Goal: Task Accomplishment & Management: Use online tool/utility

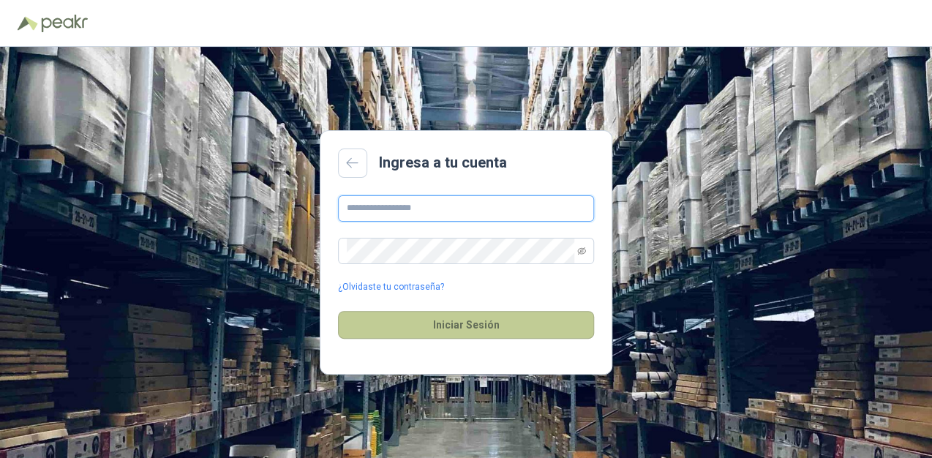
type input "**********"
click at [476, 331] on button "Iniciar Sesión" at bounding box center [466, 325] width 256 height 28
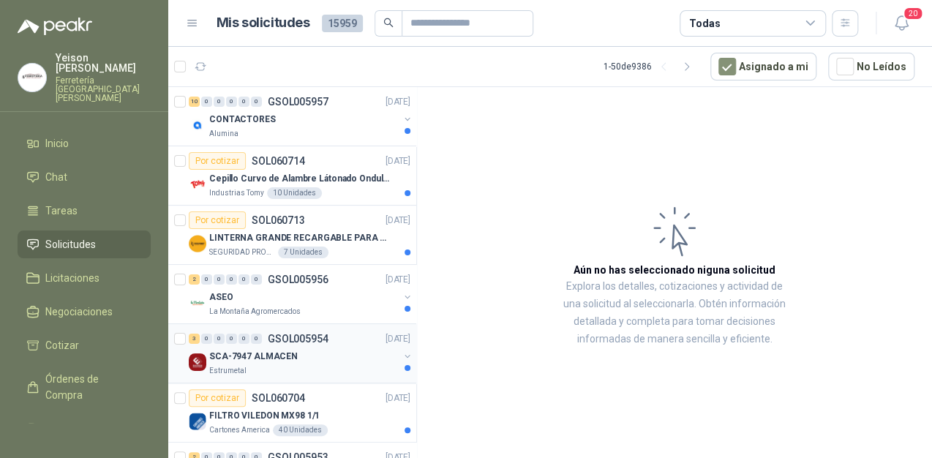
click at [293, 360] on div "SCA-7947 ALMACEN" at bounding box center [303, 357] width 189 height 18
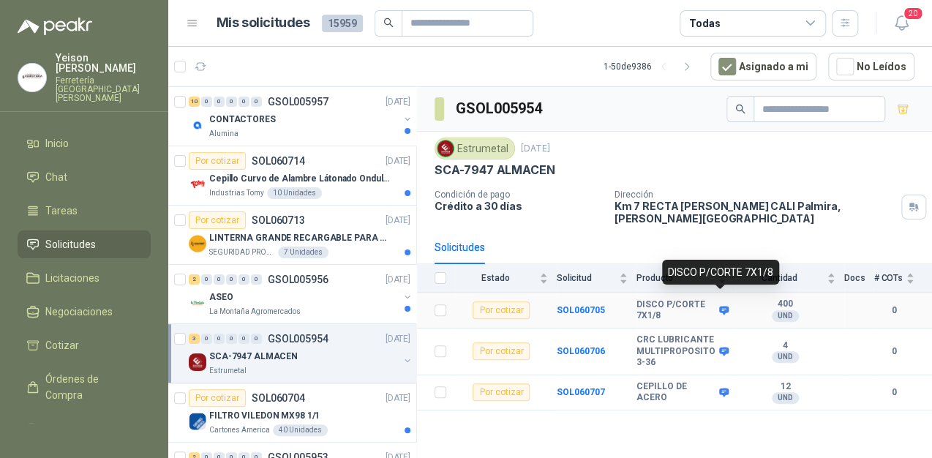
click at [721, 306] on icon at bounding box center [724, 310] width 10 height 9
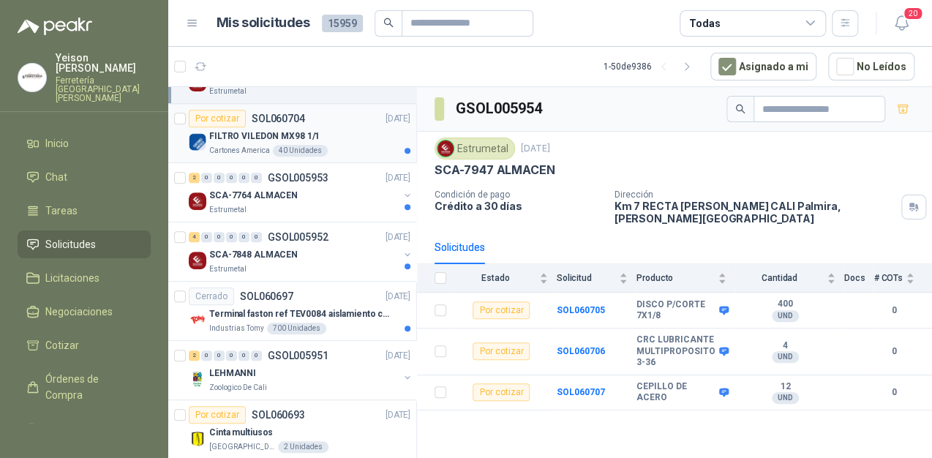
scroll to position [293, 0]
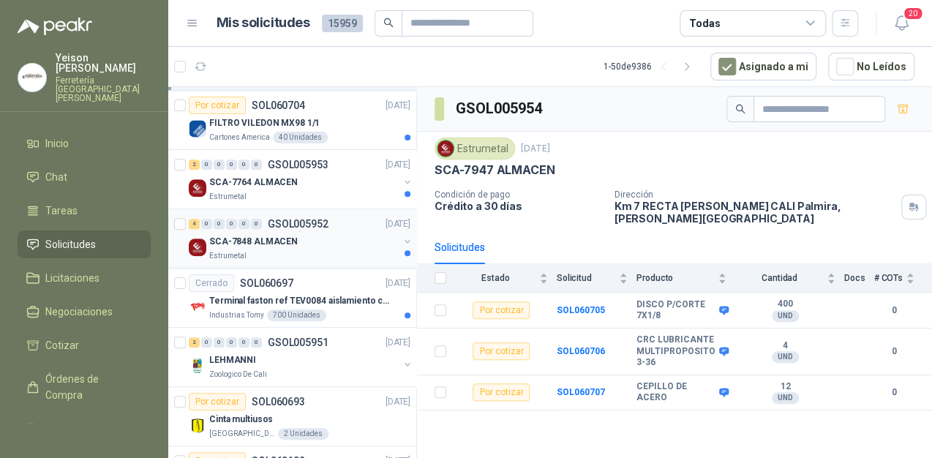
click at [284, 252] on div "Estrumetal" at bounding box center [303, 256] width 189 height 12
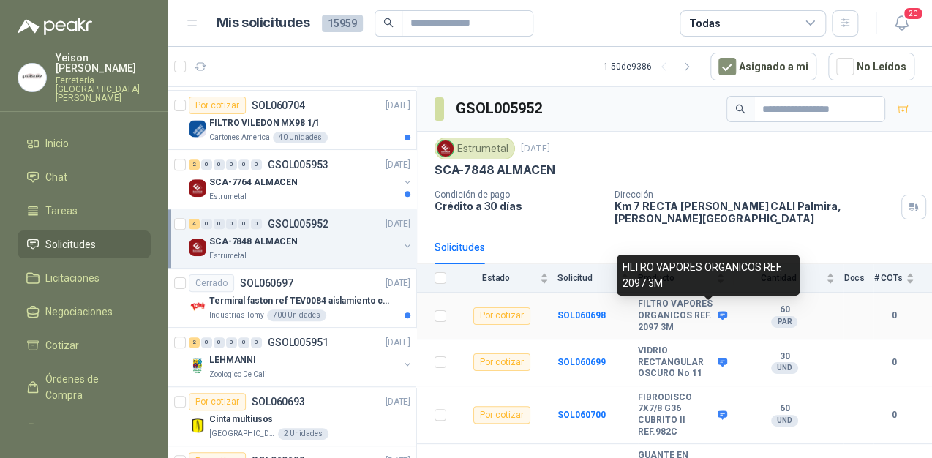
click at [717, 310] on icon at bounding box center [722, 315] width 11 height 11
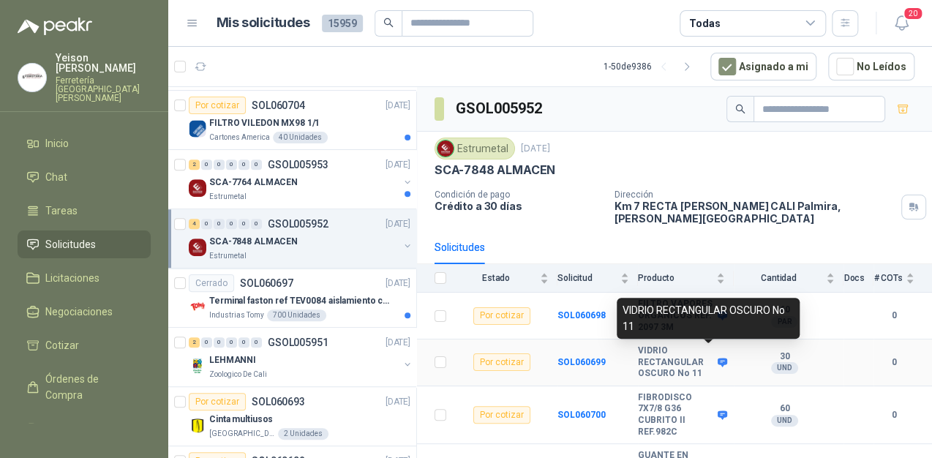
scroll to position [39, 0]
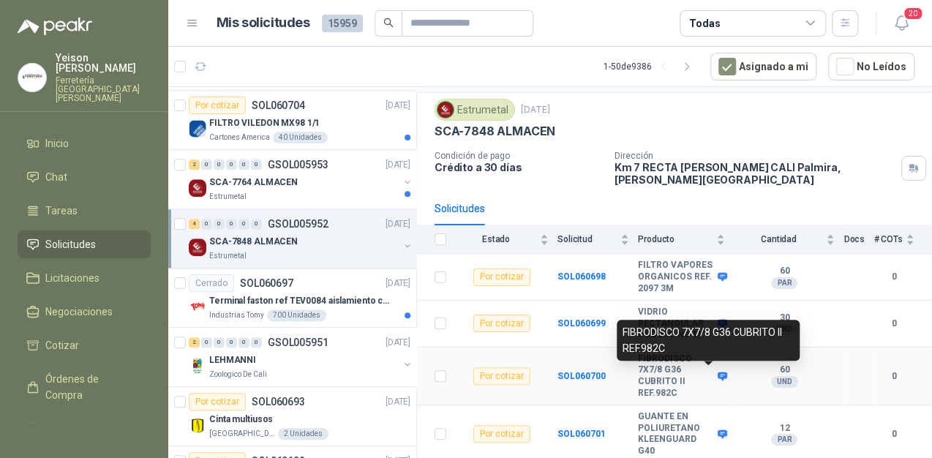
click at [717, 372] on icon at bounding box center [722, 376] width 11 height 11
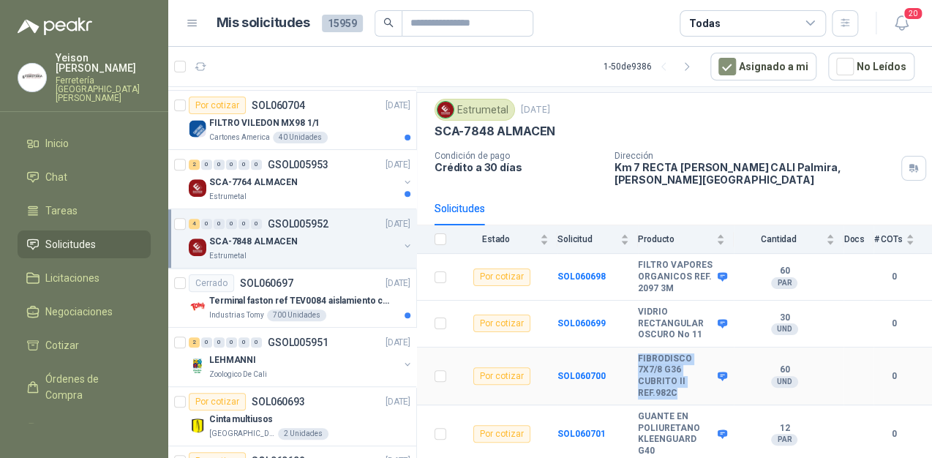
drag, startPoint x: 679, startPoint y: 388, endPoint x: 636, endPoint y: 356, distance: 53.4
click at [636, 356] on tr "Por cotizar SOL060700 FIBRODISCO 7X7/8 G36 CUBRITO II REF.982C 60 UND  0" at bounding box center [674, 377] width 515 height 58
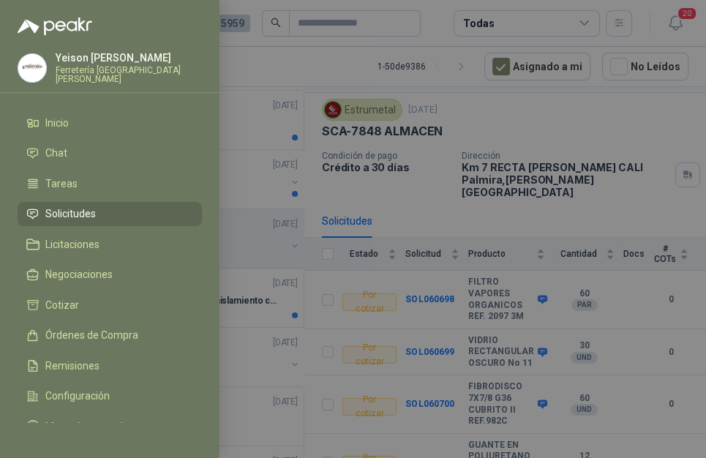
drag, startPoint x: 650, startPoint y: 377, endPoint x: 582, endPoint y: 181, distance: 206.9
click at [582, 181] on div at bounding box center [353, 229] width 706 height 458
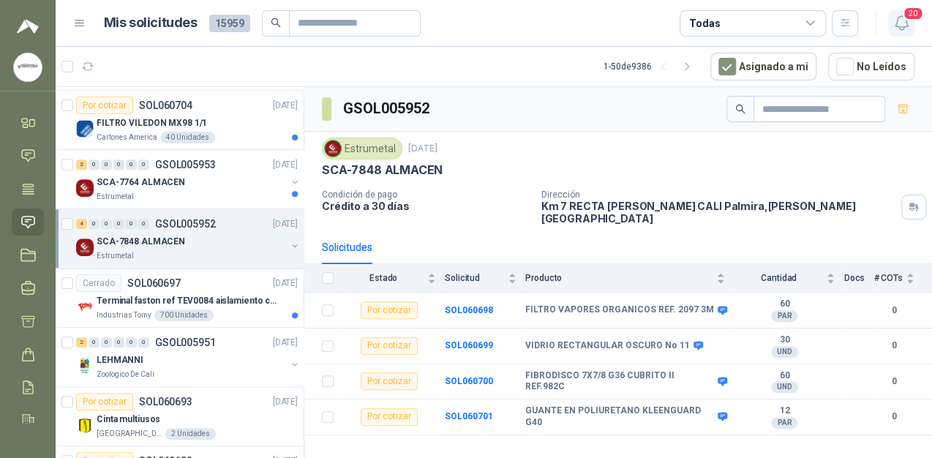
scroll to position [0, 0]
drag, startPoint x: 704, startPoint y: 368, endPoint x: 555, endPoint y: 364, distance: 149.3
click at [555, 370] on b "FIBRODISCO 7X7/8 G36 CUBRITO II REF.982C" at bounding box center [619, 381] width 189 height 23
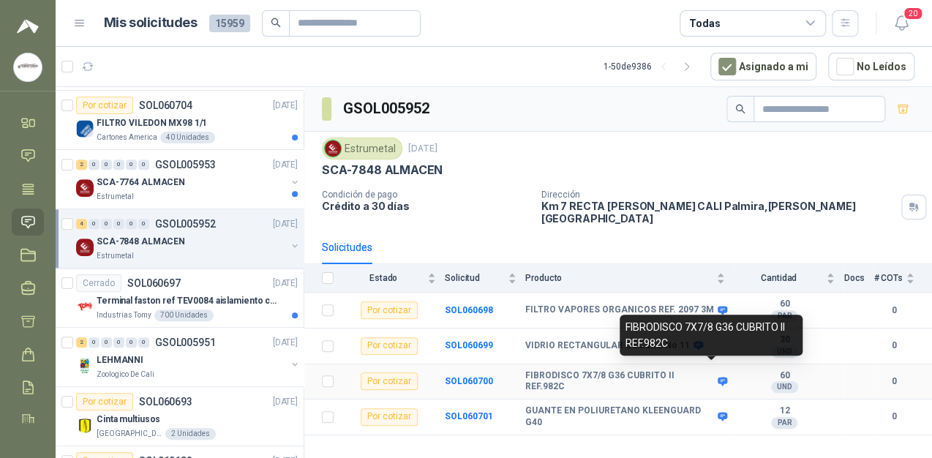
click at [718, 377] on icon at bounding box center [723, 381] width 10 height 9
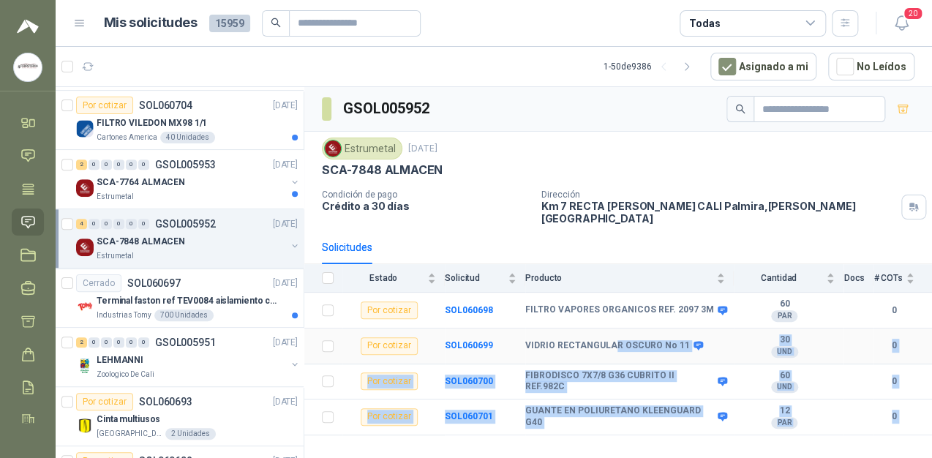
drag, startPoint x: 685, startPoint y: 345, endPoint x: 613, endPoint y: 329, distance: 73.6
click at [613, 329] on body "[PERSON_NAME] Ferretería Industrial [PERSON_NAME] Inicio Chat Tareas Solicitude…" at bounding box center [466, 229] width 932 height 458
drag, startPoint x: 613, startPoint y: 329, endPoint x: 634, endPoint y: 369, distance: 45.2
click at [628, 370] on b "FIBRODISCO 7X7/8 G36 CUBRITO II REF.982C" at bounding box center [619, 381] width 189 height 23
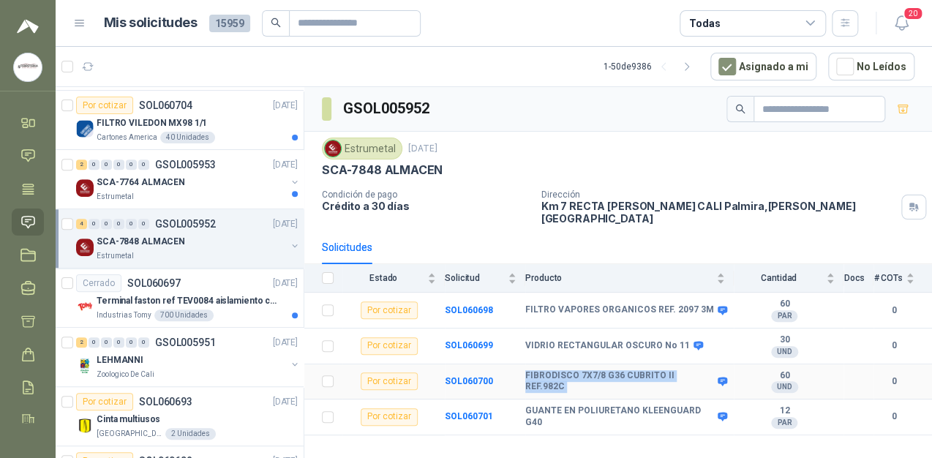
drag, startPoint x: 705, startPoint y: 367, endPoint x: 532, endPoint y: 363, distance: 173.5
click at [532, 364] on td "FIBRODISCO 7X7/8 G36 CUBRITO II REF.982C" at bounding box center [629, 382] width 209 height 36
drag, startPoint x: 532, startPoint y: 363, endPoint x: 554, endPoint y: 366, distance: 22.1
click at [554, 370] on b "FIBRODISCO 7X7/8 G36 CUBRITO II REF.982C" at bounding box center [619, 381] width 189 height 23
click at [699, 370] on b "FIBRODISCO 7X7/8 G36 CUBRITO II REF.982C" at bounding box center [619, 381] width 189 height 23
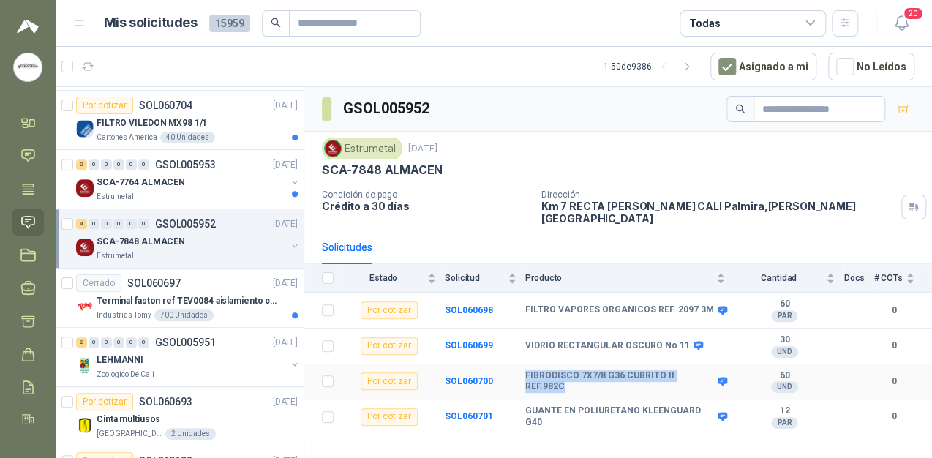
drag, startPoint x: 704, startPoint y: 367, endPoint x: 521, endPoint y: 367, distance: 182.9
click at [521, 367] on tr "Por cotizar SOL060700 FIBRODISCO 7X7/8 G36 CUBRITO II REF.982C 60 UND  0" at bounding box center [618, 382] width 628 height 36
copy tr "FIBRODISCO 7X7/8 G36 CUBRITO II REF.982C"
click at [683, 370] on b "FIBRODISCO 7X7/8 G36 CUBRITO II REF.982C" at bounding box center [619, 381] width 189 height 23
click at [696, 304] on b "FILTRO VAPORES ORGANICOS REF. 2097 3M" at bounding box center [619, 310] width 189 height 12
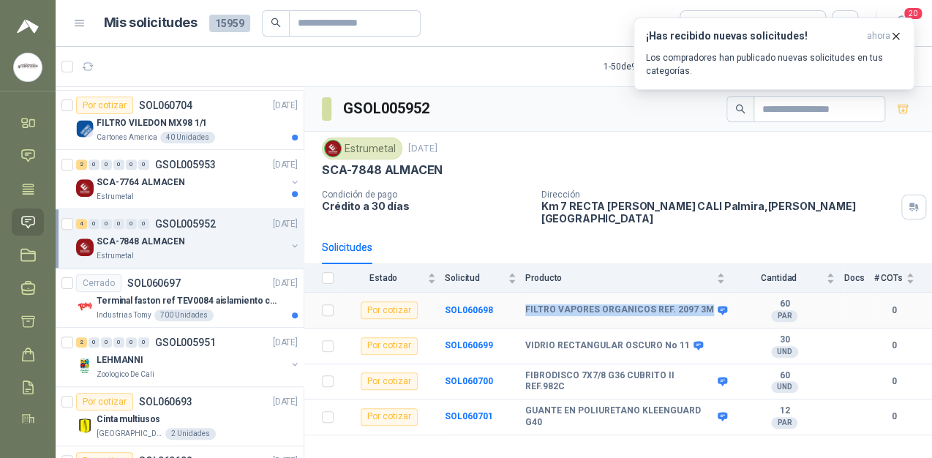
drag, startPoint x: 699, startPoint y: 296, endPoint x: 511, endPoint y: 290, distance: 188.9
click at [511, 293] on tr "Por cotizar SOL060698 FILTRO VAPORES ORGANICOS REF. 2097 3M 60 PAR  0" at bounding box center [618, 311] width 628 height 36
copy tr "FILTRO VAPORES ORGANICOS REF. 2097 3M"
click at [896, 34] on icon "button" at bounding box center [896, 36] width 12 height 12
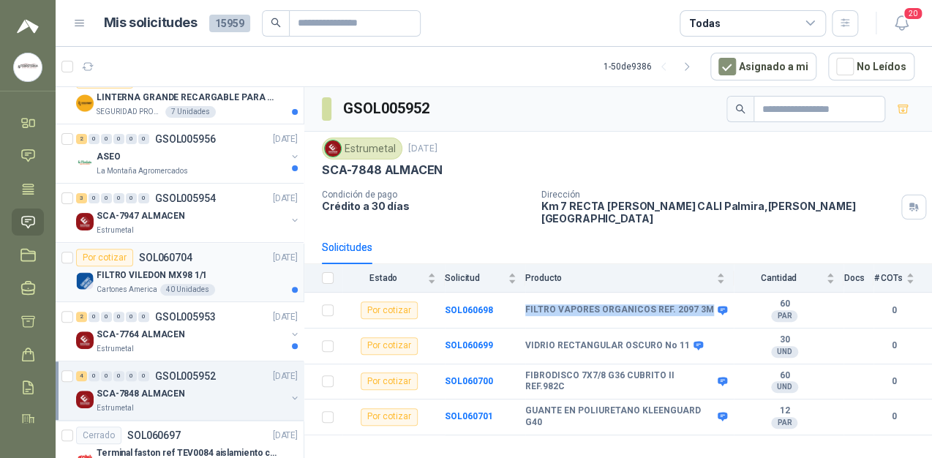
scroll to position [176, 0]
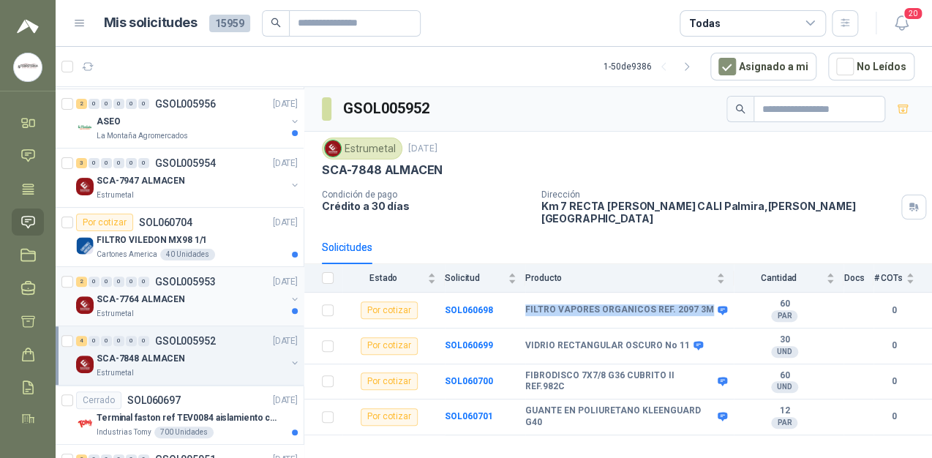
click at [184, 304] on div "SCA-7764 ALMACEN" at bounding box center [191, 299] width 189 height 18
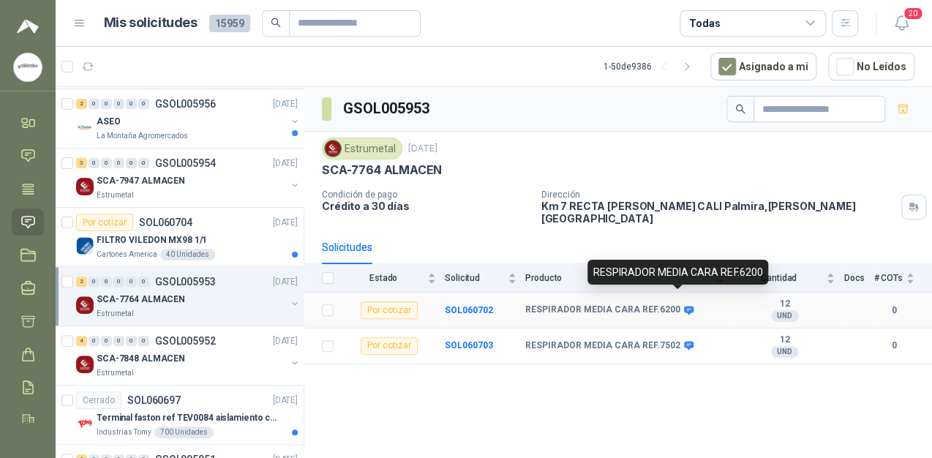
click at [684, 306] on icon at bounding box center [689, 310] width 10 height 9
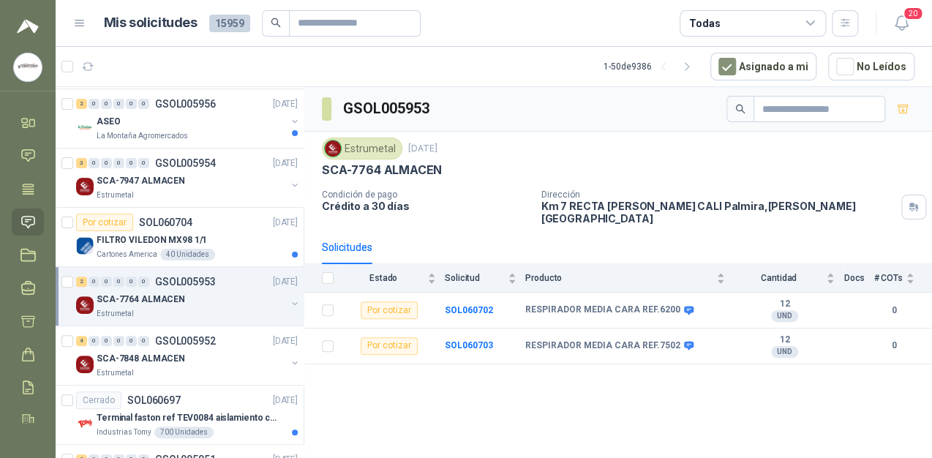
drag, startPoint x: 759, startPoint y: 272, endPoint x: 639, endPoint y: 287, distance: 120.9
click at [639, 287] on body "[PERSON_NAME] Ferretería Industrial [PERSON_NAME] Inicio Chat Tareas Solicitude…" at bounding box center [466, 229] width 932 height 458
drag, startPoint x: 639, startPoint y: 287, endPoint x: 653, endPoint y: 413, distance: 126.5
click at [653, 413] on div "GSOL005953 Estrumetal [DATE] SCA-7764 ALMACEN Condición de pago Crédito a 30 dí…" at bounding box center [618, 275] width 628 height 376
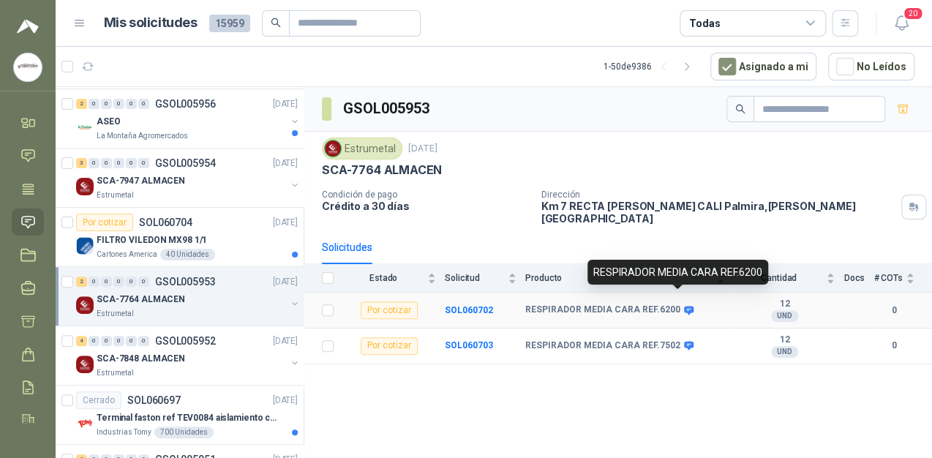
click at [683, 305] on icon at bounding box center [688, 310] width 11 height 11
drag, startPoint x: 760, startPoint y: 271, endPoint x: 587, endPoint y: 271, distance: 173.4
click at [588, 271] on div "RESPIRADOR MEDIA CARA REF.6200" at bounding box center [678, 272] width 181 height 25
copy div "RESPIRADOR MEDIA CARA REF.6200"
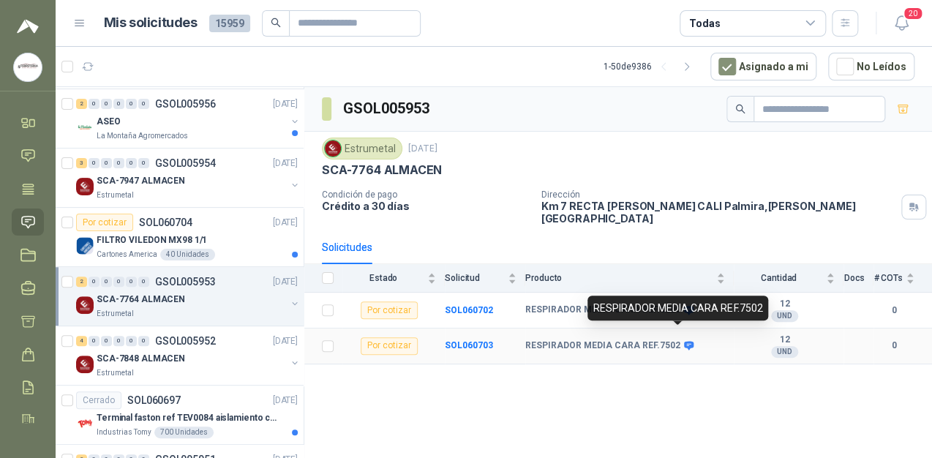
click at [684, 342] on icon at bounding box center [689, 346] width 10 height 9
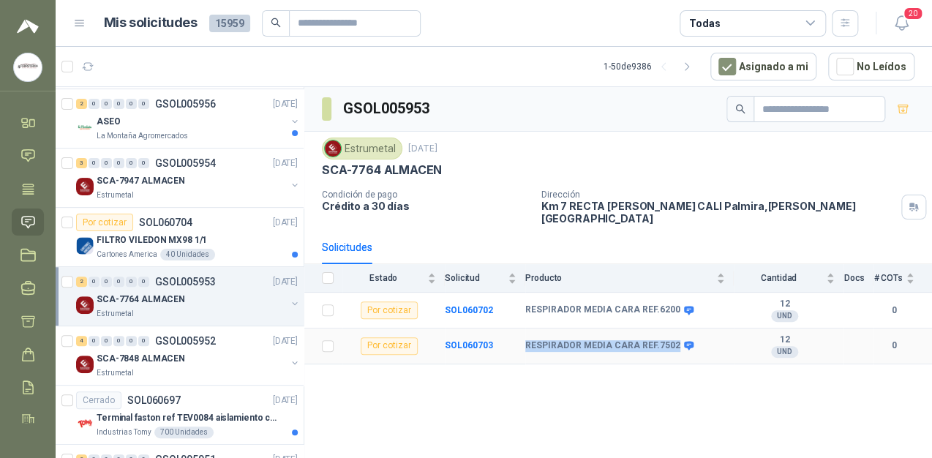
drag, startPoint x: 670, startPoint y: 334, endPoint x: 527, endPoint y: 330, distance: 143.4
click at [527, 340] on b "RESPIRADOR MEDIA CARA REF.7502" at bounding box center [602, 346] width 155 height 12
copy b "RESPIRADOR MEDIA CARA REF.7502"
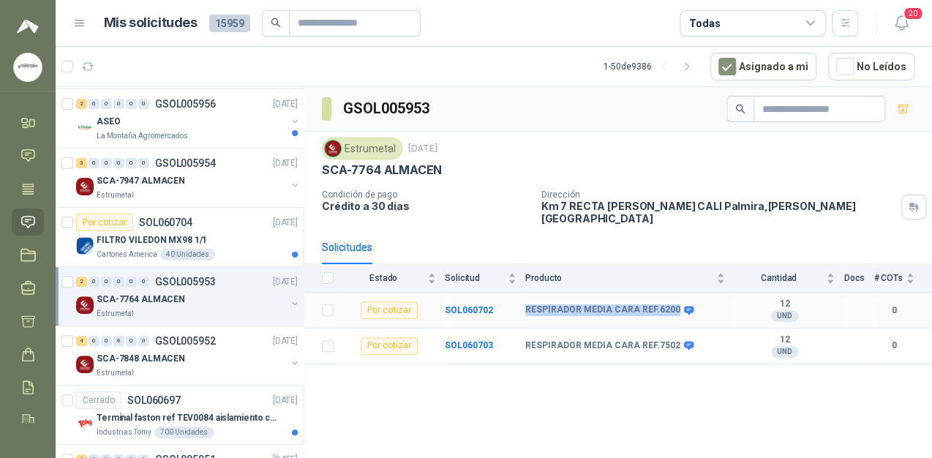
drag, startPoint x: 669, startPoint y: 299, endPoint x: 523, endPoint y: 299, distance: 146.3
click at [523, 299] on tr "Por cotizar SOL060702 RESPIRADOR MEDIA CARA REF.6200 12 UND  0" at bounding box center [618, 311] width 628 height 36
copy tr "RESPIRADOR MEDIA CARA REF.6200"
click at [154, 363] on p "SCA-7848 ALMACEN" at bounding box center [141, 359] width 89 height 14
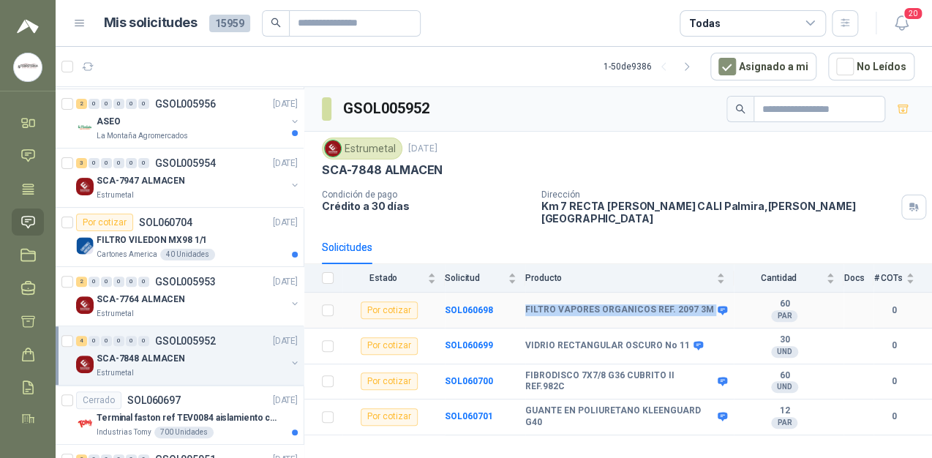
drag, startPoint x: 524, startPoint y: 295, endPoint x: 704, endPoint y: 293, distance: 180.0
click at [704, 293] on tr "Por cotizar SOL060698 FILTRO VAPORES ORGANICOS REF. 2097 3M 60 PAR  0" at bounding box center [618, 311] width 628 height 36
copy tr "FILTRO VAPORES ORGANICOS REF. 2097 3M"
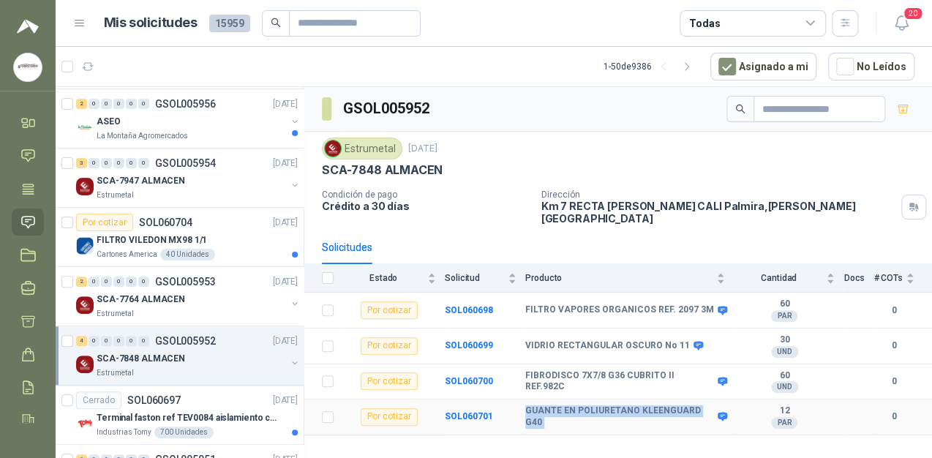
drag, startPoint x: 708, startPoint y: 404, endPoint x: 536, endPoint y: 396, distance: 172.9
click at [536, 399] on td "GUANTE EN POLIURETANO KLEENGUARD G40" at bounding box center [629, 417] width 209 height 36
drag, startPoint x: 536, startPoint y: 396, endPoint x: 562, endPoint y: 401, distance: 26.8
click at [562, 405] on b "GUANTE EN POLIURETANO KLEENGUARD G40" at bounding box center [619, 416] width 189 height 23
drag, startPoint x: 707, startPoint y: 404, endPoint x: 525, endPoint y: 401, distance: 182.2
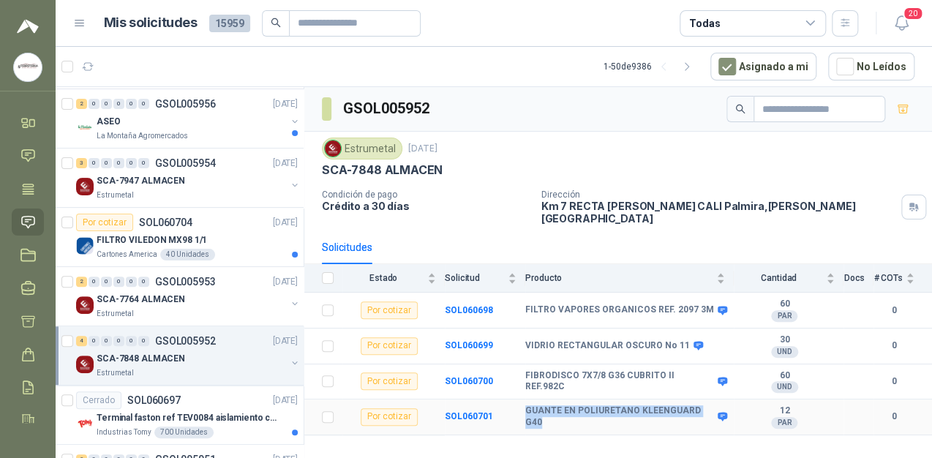
click at [525, 405] on b "GUANTE EN POLIURETANO KLEENGUARD G40" at bounding box center [619, 416] width 189 height 23
copy b "GUANTE EN POLIURETANO KLEENGUARD G40"
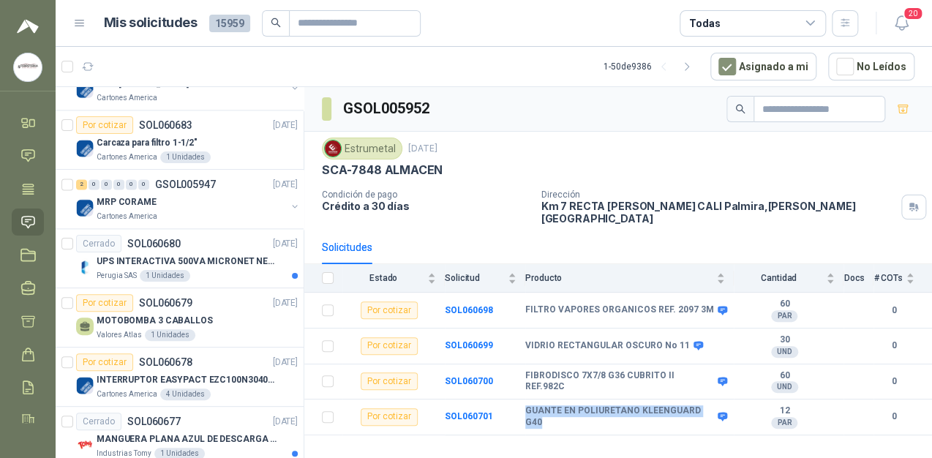
scroll to position [702, 0]
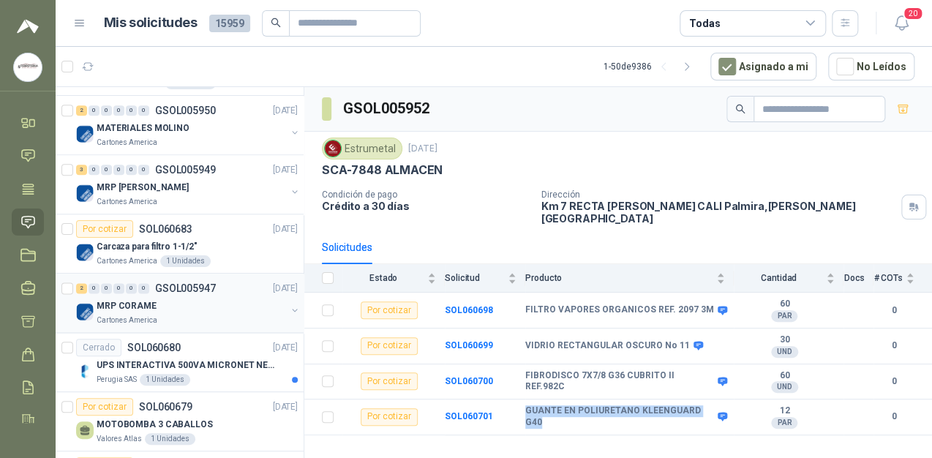
click at [199, 299] on div "MRP CORAME" at bounding box center [191, 306] width 189 height 18
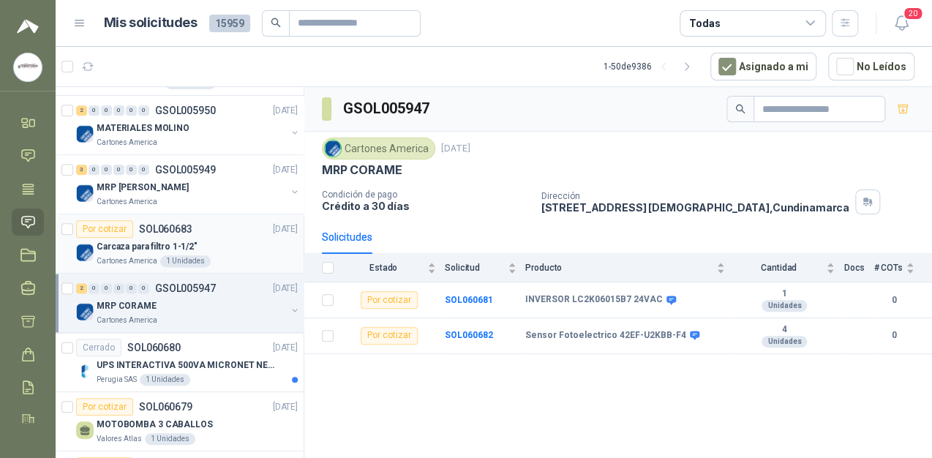
click at [161, 240] on p "Carcaza para filtro 1-1/2"" at bounding box center [147, 247] width 101 height 14
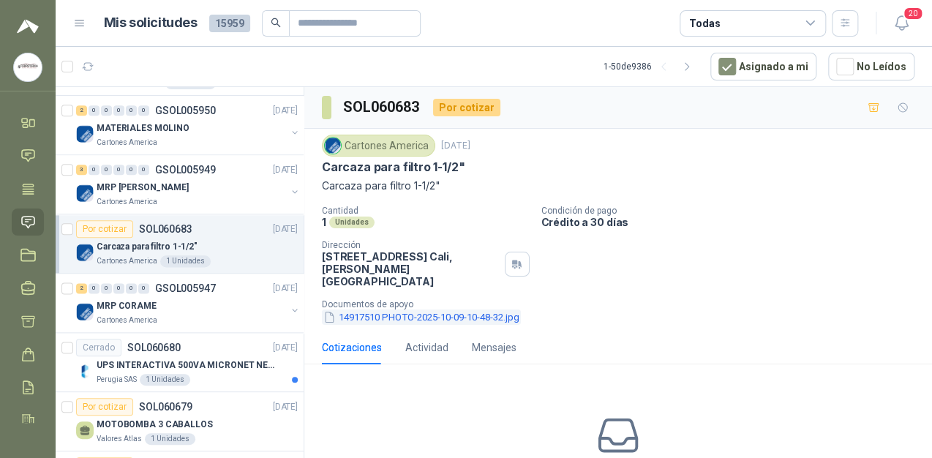
click at [439, 309] on button "14917510 PHOTO-2025-10-09-10-48-32.jpg" at bounding box center [421, 316] width 199 height 15
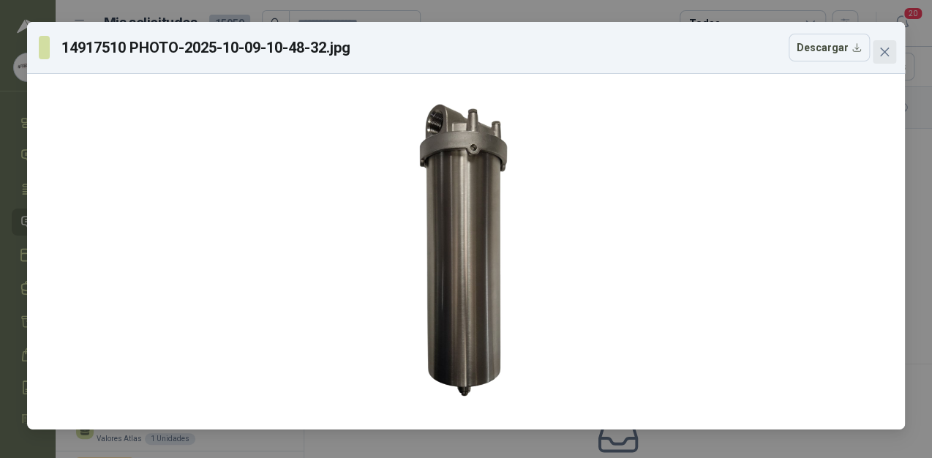
click at [888, 45] on button "Close" at bounding box center [884, 51] width 23 height 23
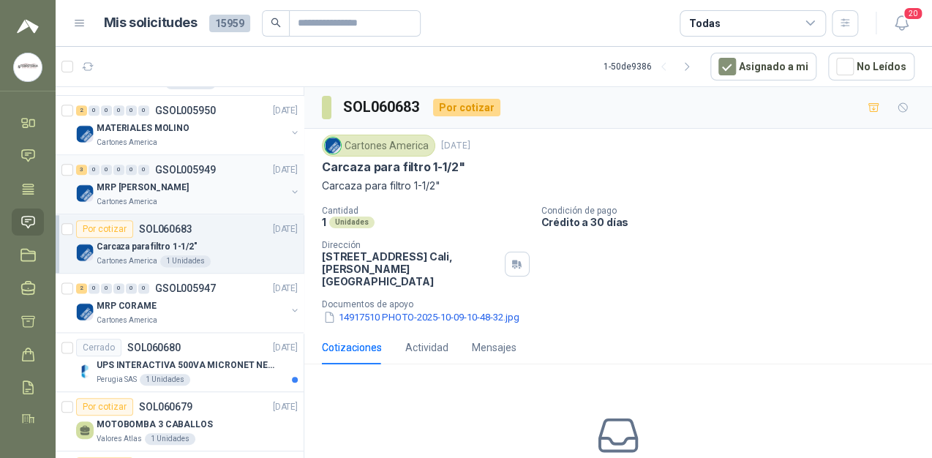
click at [144, 188] on p "MRP [PERSON_NAME]" at bounding box center [143, 188] width 92 height 14
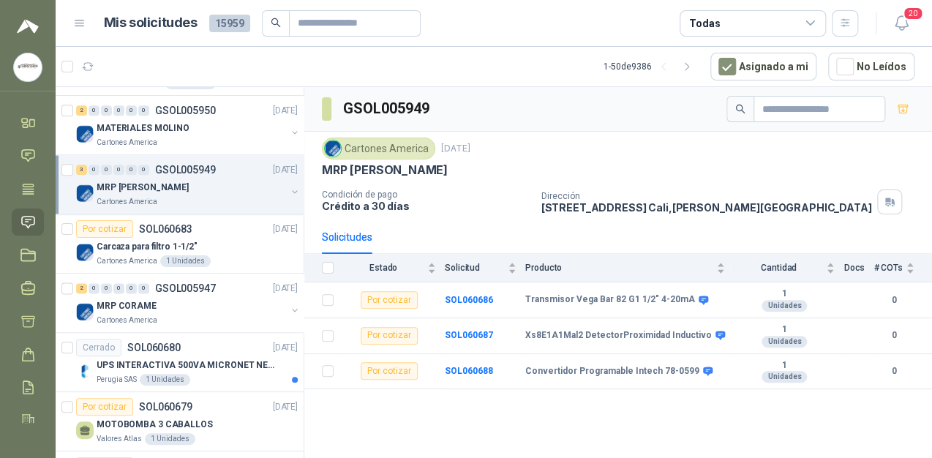
scroll to position [585, 0]
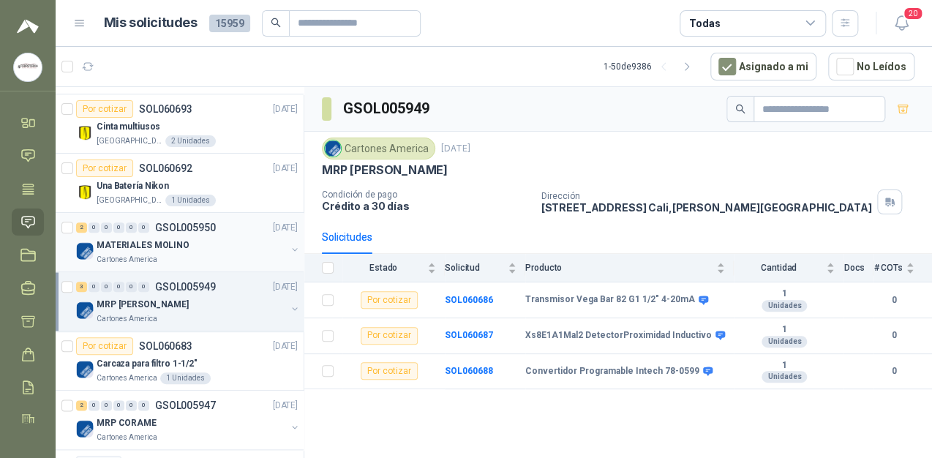
click at [140, 248] on p "MATERIALES MOLINO" at bounding box center [143, 246] width 93 height 14
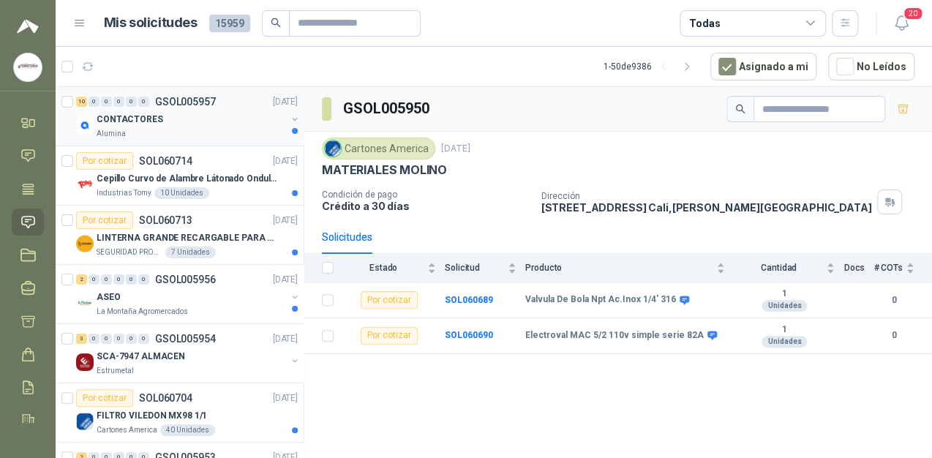
click at [240, 113] on div "CONTACTORES" at bounding box center [191, 119] width 189 height 18
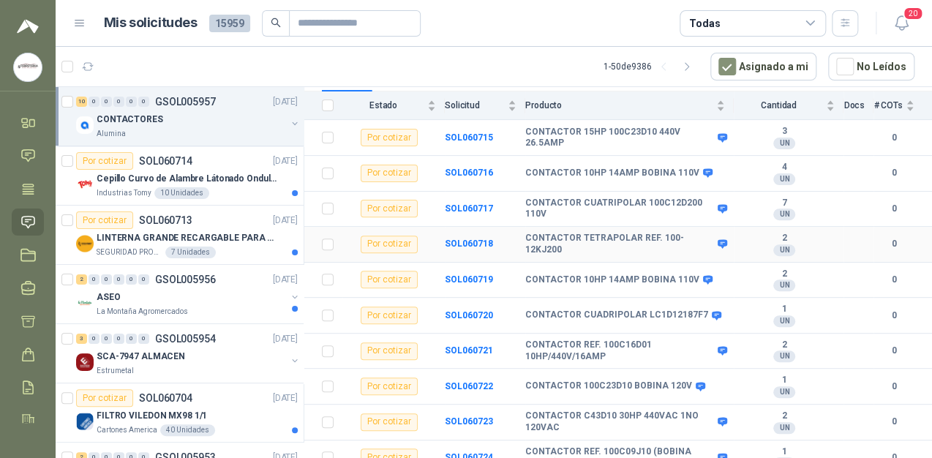
scroll to position [174, 0]
click at [181, 231] on p "LINTERNA GRANDE RECARGABLE PARA ESPACIOS ABIERTOS 100-150MTS" at bounding box center [188, 238] width 182 height 14
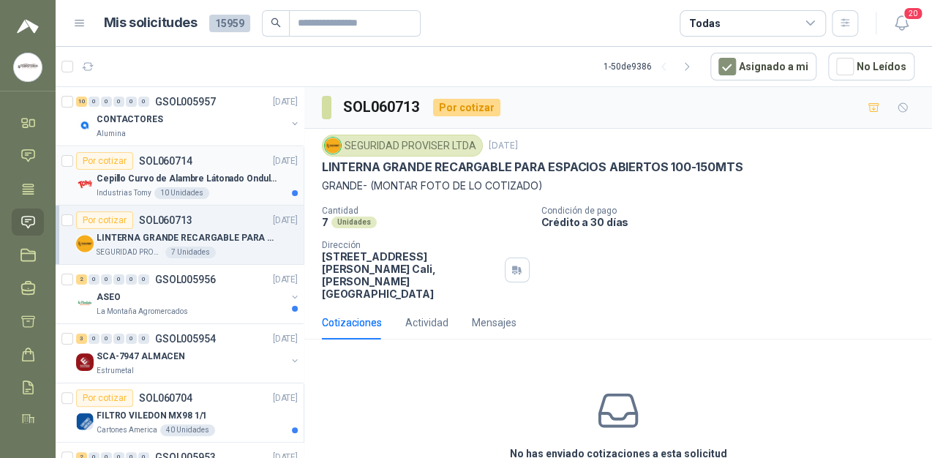
click at [199, 170] on div "Cepillo Curvo de Alambre Látonado Ondulado con Mango Truper" at bounding box center [197, 179] width 201 height 18
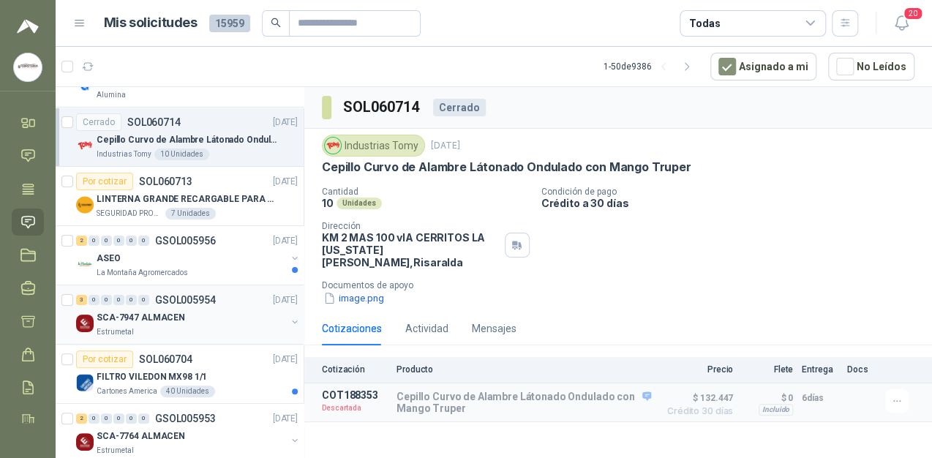
scroll to position [59, 0]
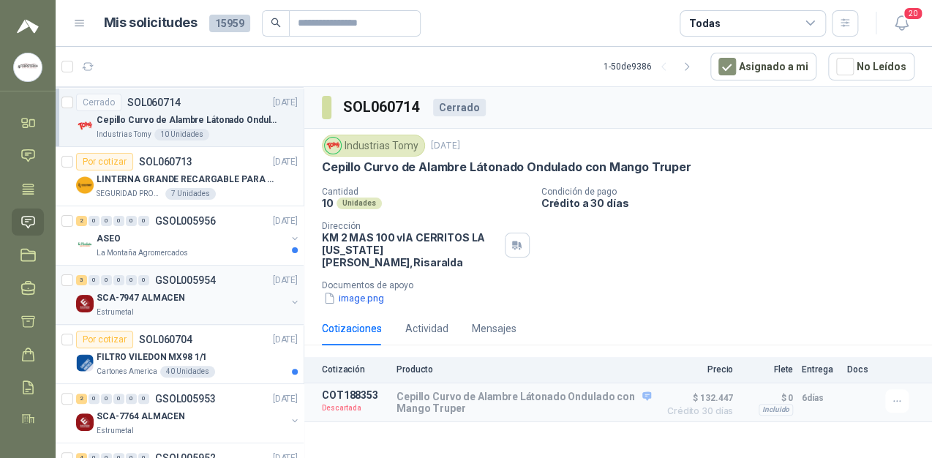
click at [186, 301] on div "SCA-7947 ALMACEN" at bounding box center [191, 298] width 189 height 18
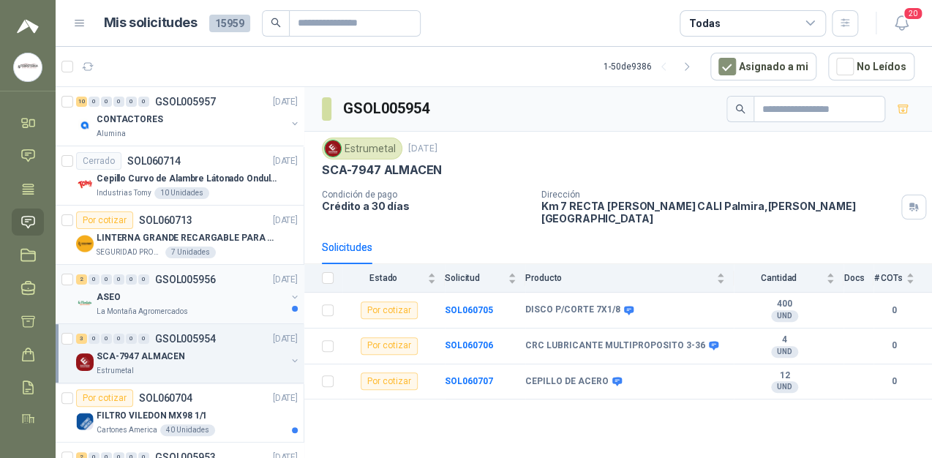
click at [219, 301] on div "ASEO" at bounding box center [191, 297] width 189 height 18
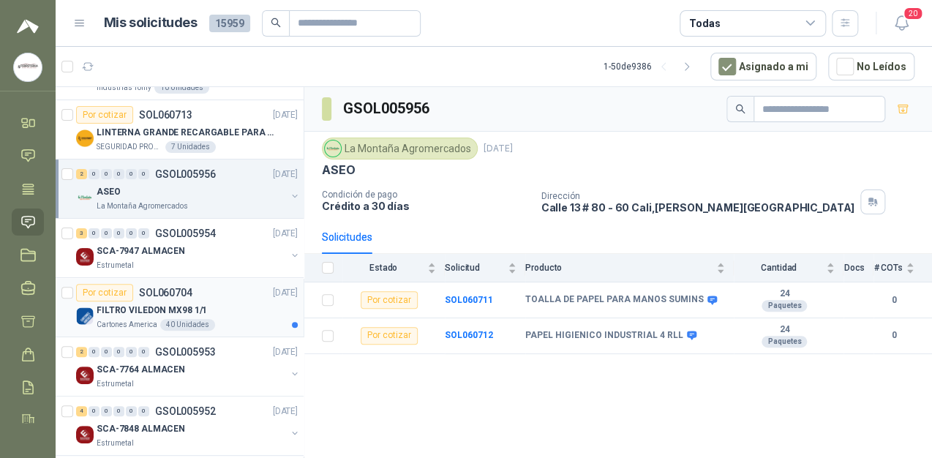
scroll to position [117, 0]
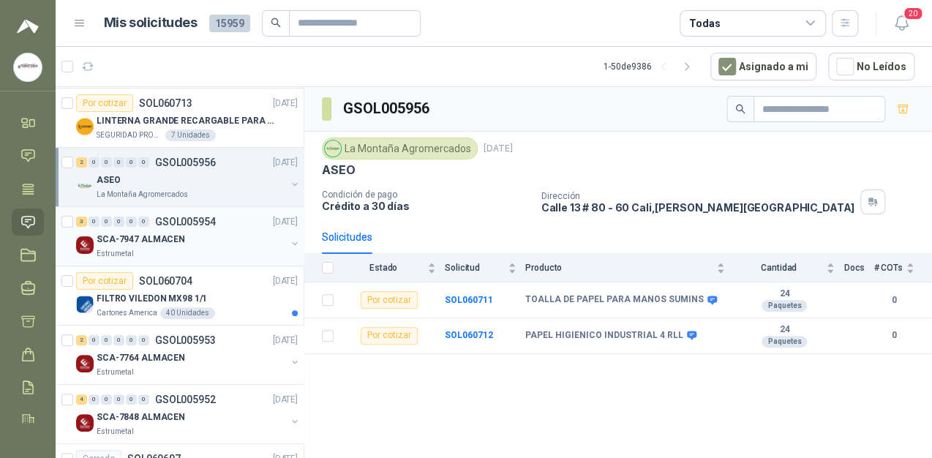
click at [193, 246] on div "SCA-7947 ALMACEN" at bounding box center [191, 239] width 189 height 18
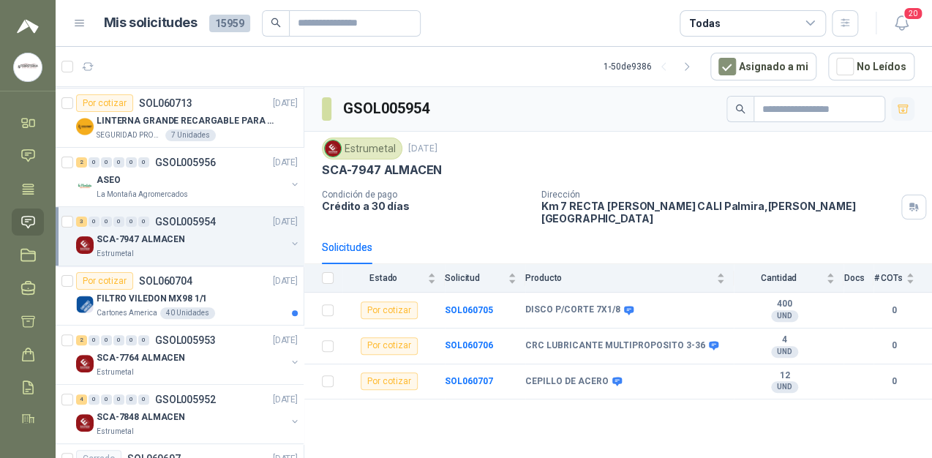
click at [897, 109] on icon "button" at bounding box center [903, 109] width 12 height 12
click at [22, 326] on icon at bounding box center [27, 321] width 15 height 15
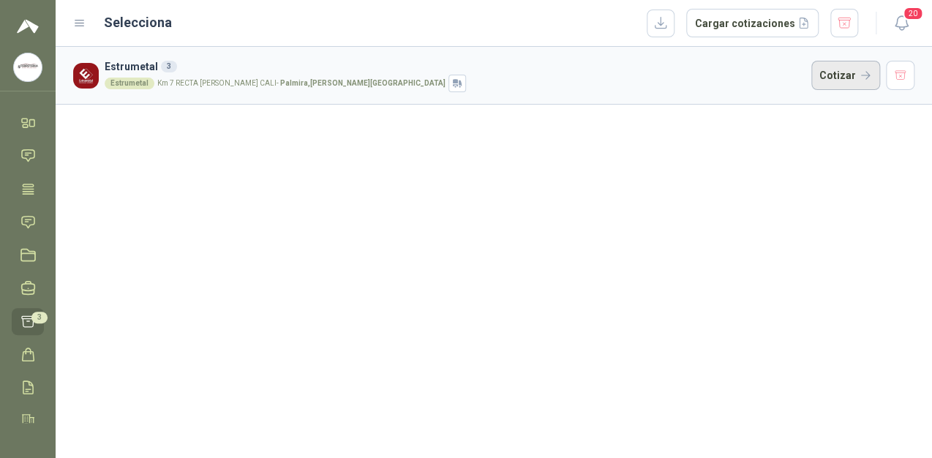
click at [855, 79] on button "Cotizar" at bounding box center [845, 75] width 69 height 29
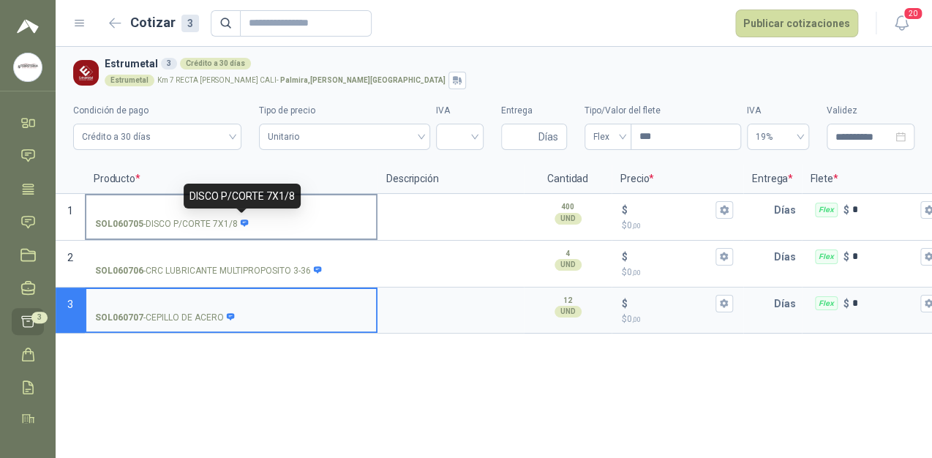
click at [243, 223] on icon at bounding box center [245, 222] width 8 height 7
click at [243, 216] on input "SOL060705 - DISCO P/CORTE 7X1/8" at bounding box center [231, 210] width 272 height 11
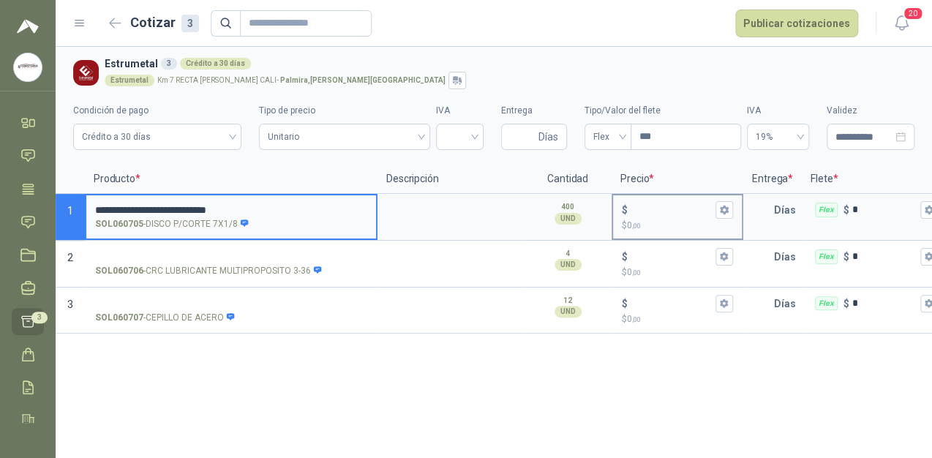
type input "**********"
click at [635, 202] on div "$" at bounding box center [677, 210] width 111 height 18
click at [635, 204] on input "$ $ 0 ,00" at bounding box center [672, 209] width 82 height 11
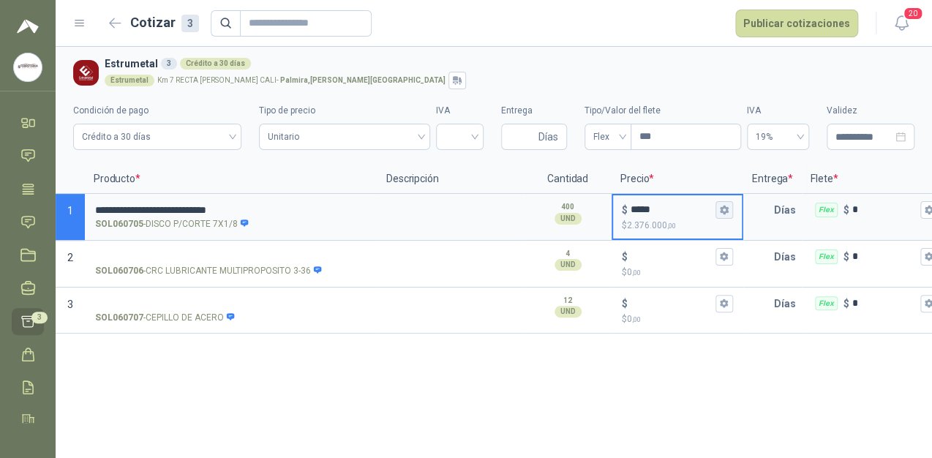
type input "*****"
click at [722, 211] on icon "button" at bounding box center [724, 210] width 8 height 9
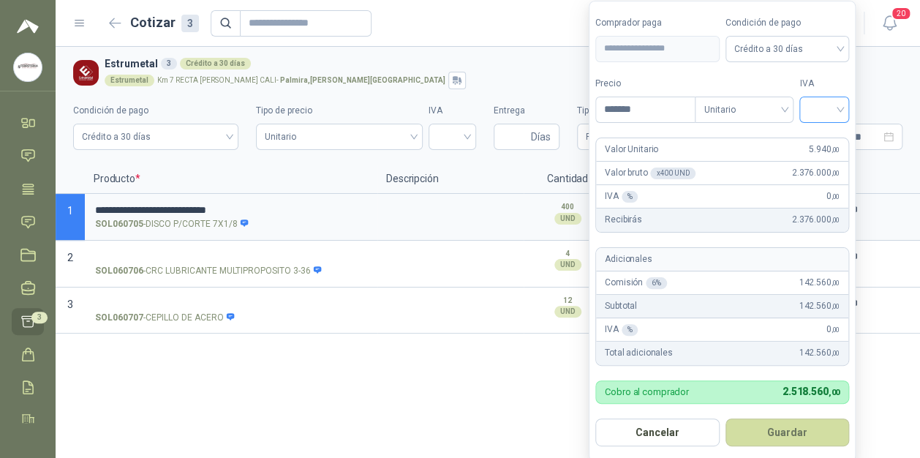
click at [837, 102] on input "search" at bounding box center [824, 108] width 32 height 22
click at [824, 138] on div "19%" at bounding box center [827, 140] width 27 height 16
click at [802, 418] on button "Guardar" at bounding box center [790, 432] width 126 height 28
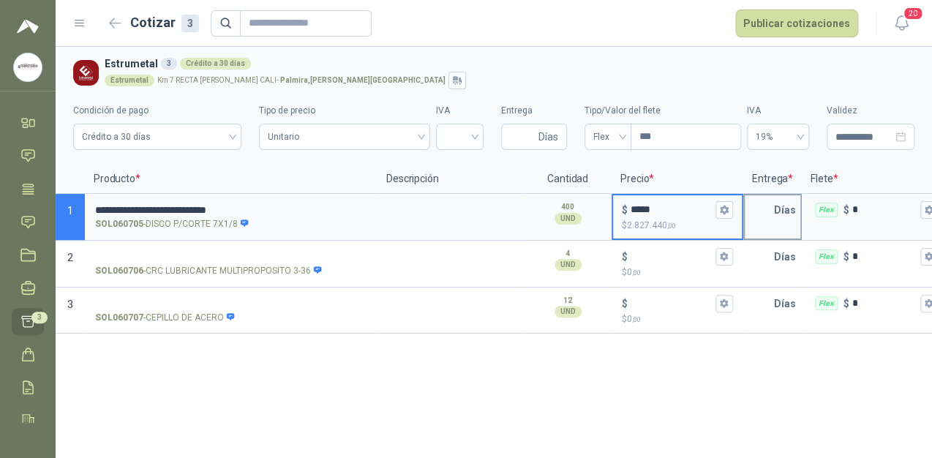
click at [764, 203] on input "text" at bounding box center [759, 209] width 29 height 29
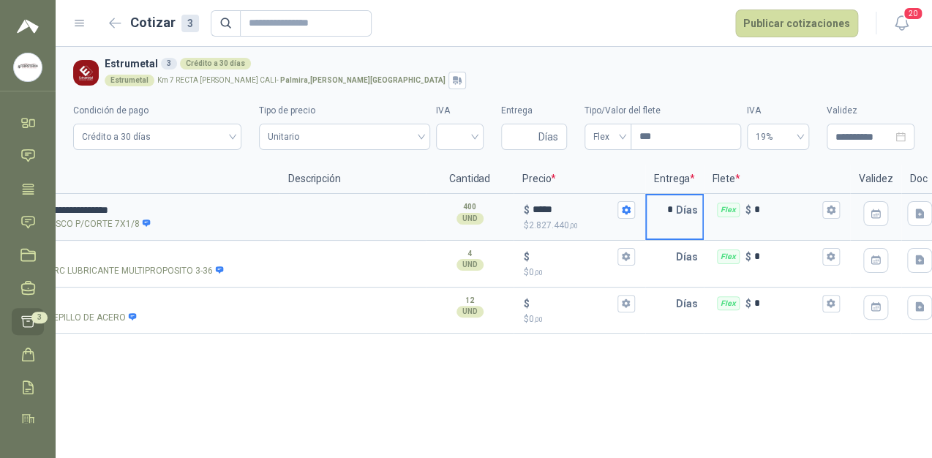
scroll to position [0, 107]
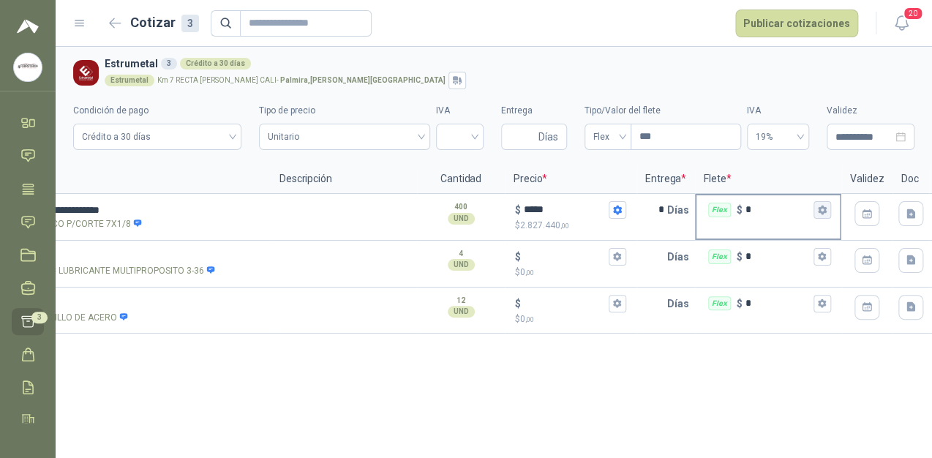
click at [825, 212] on icon "button" at bounding box center [822, 210] width 10 height 10
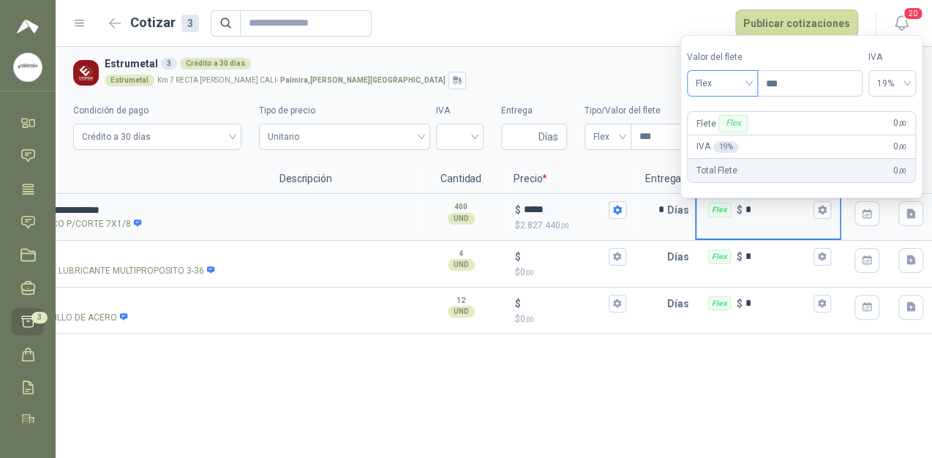
click at [749, 84] on span "Flex" at bounding box center [722, 83] width 53 height 22
click at [721, 135] on div "Incluido" at bounding box center [724, 137] width 51 height 16
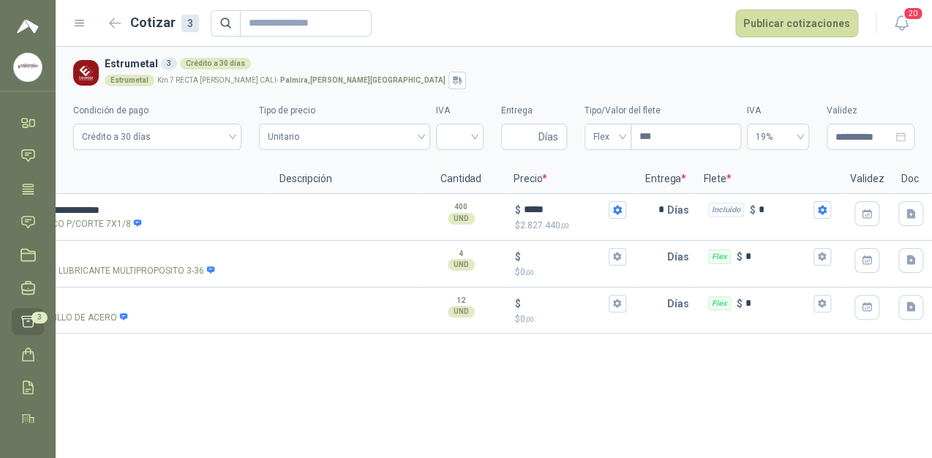
scroll to position [0, 0]
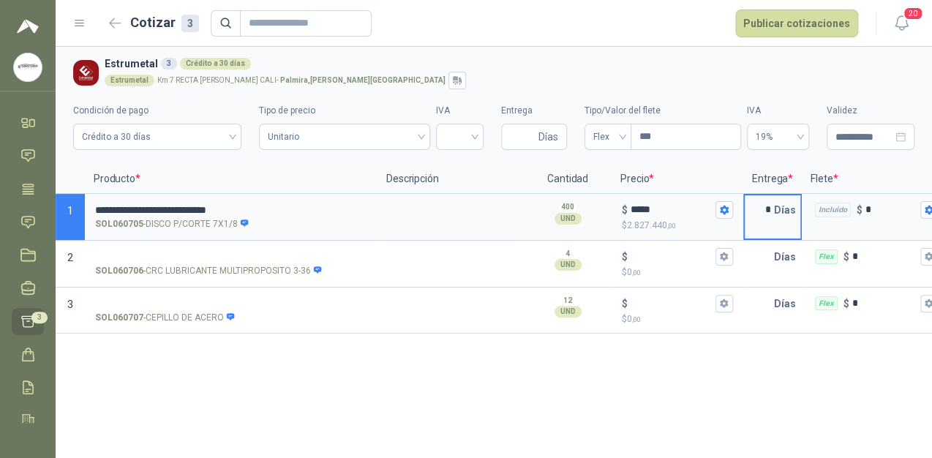
click at [767, 205] on input "*" at bounding box center [759, 209] width 29 height 29
click at [768, 212] on input "*" at bounding box center [759, 209] width 29 height 29
type input "*"
click at [763, 249] on input "text" at bounding box center [759, 256] width 29 height 29
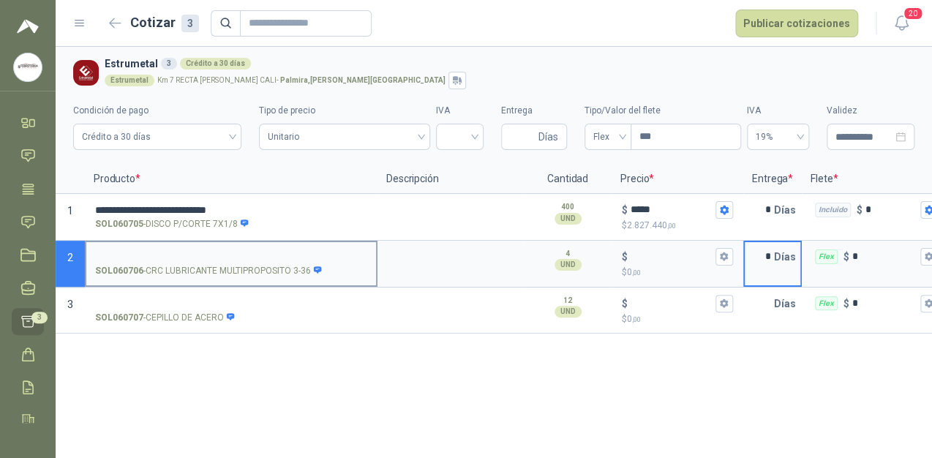
type input "*"
click at [240, 255] on input "SOL060706 - CRC LUBRICANTE MULTIPROPOSITO 3-36" at bounding box center [231, 257] width 272 height 11
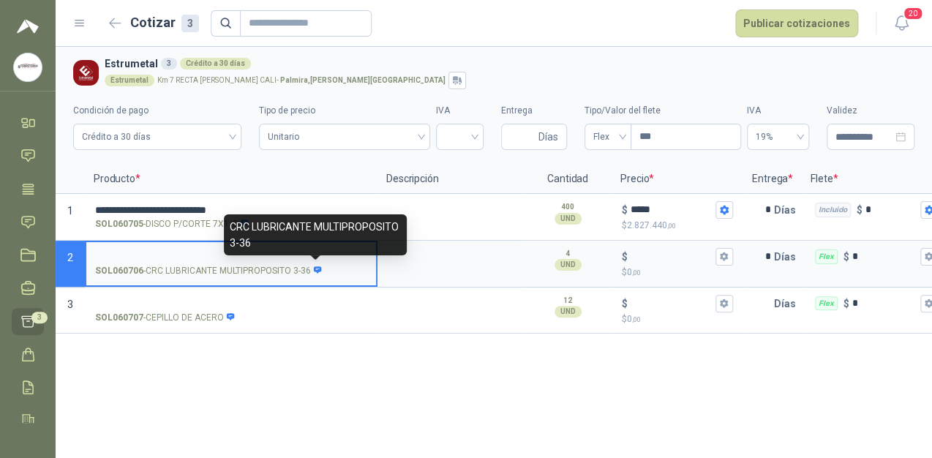
click at [313, 267] on icon at bounding box center [318, 271] width 10 height 10
click at [312, 263] on input "SOL060706 - CRC LUBRICANTE MULTIPROPOSITO 3-36" at bounding box center [231, 257] width 272 height 11
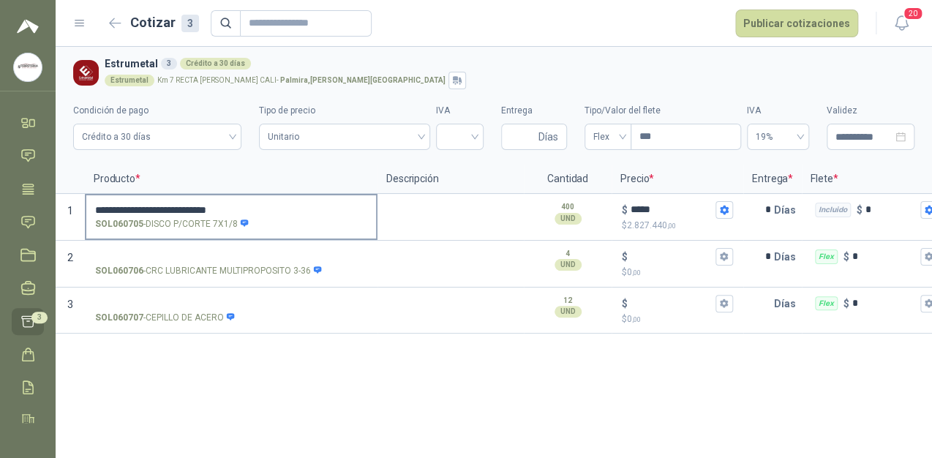
drag, startPoint x: 268, startPoint y: 242, endPoint x: 222, endPoint y: 230, distance: 46.8
click at [222, 230] on body "**********" at bounding box center [466, 229] width 932 height 458
drag, startPoint x: 222, startPoint y: 230, endPoint x: 263, endPoint y: 263, distance: 52.1
click at [263, 263] on label "SOL060706 - CRC LUBRICANTE MULTIPROPOSITO 3-36" at bounding box center [231, 263] width 290 height 42
click at [263, 263] on input "SOL060706 - CRC LUBRICANTE MULTIPROPOSITO 3-36" at bounding box center [231, 257] width 272 height 11
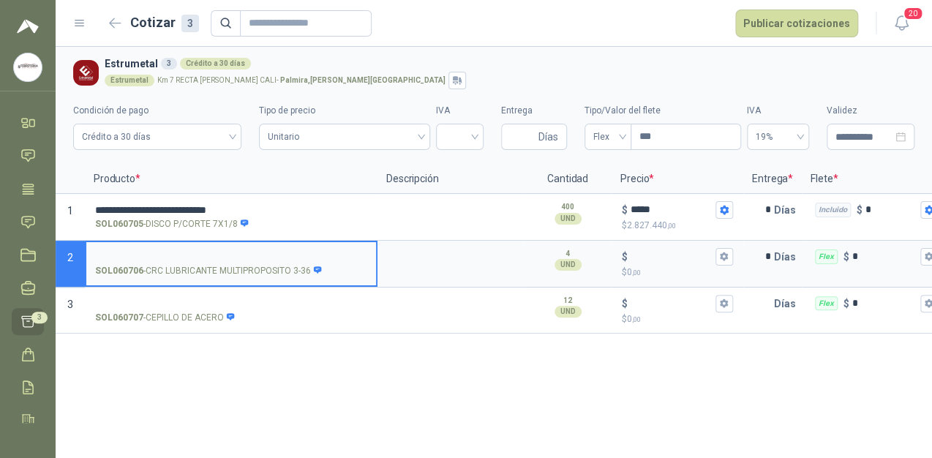
click at [313, 268] on icon at bounding box center [318, 271] width 10 height 10
click at [312, 263] on input "SOL060706 - CRC LUBRICANTE MULTIPROPOSITO 3-36" at bounding box center [231, 257] width 272 height 11
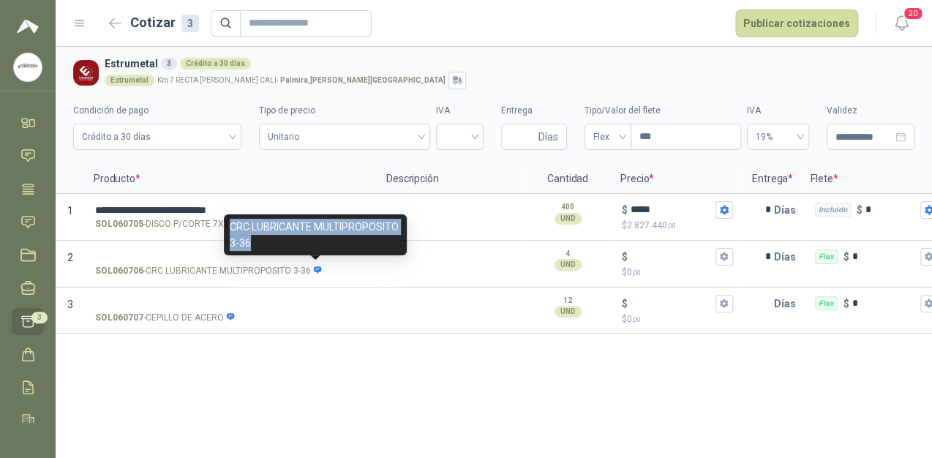
drag, startPoint x: 252, startPoint y: 242, endPoint x: 231, endPoint y: 230, distance: 24.0
click at [231, 230] on div "CRC LUBRICANTE MULTIPROPOSITO 3-36" at bounding box center [315, 234] width 183 height 41
copy div "CRC LUBRICANTE MULTIPROPOSITO 3-36"
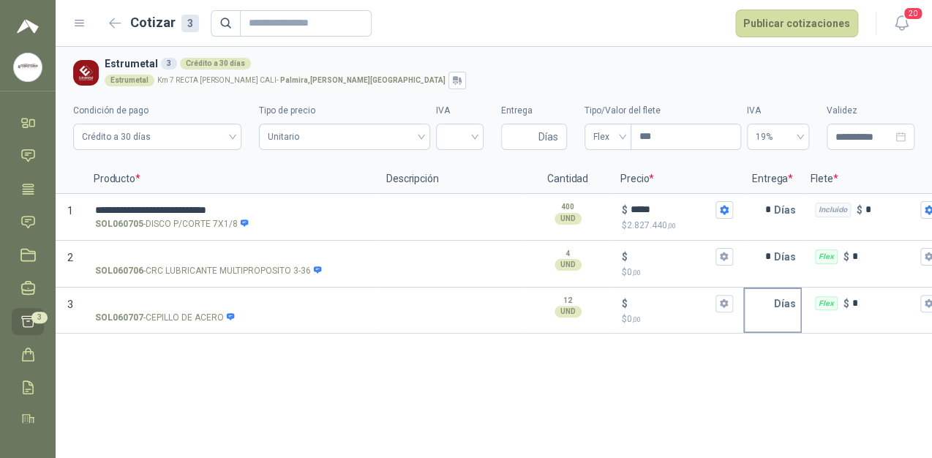
click at [769, 299] on input "text" at bounding box center [759, 303] width 29 height 29
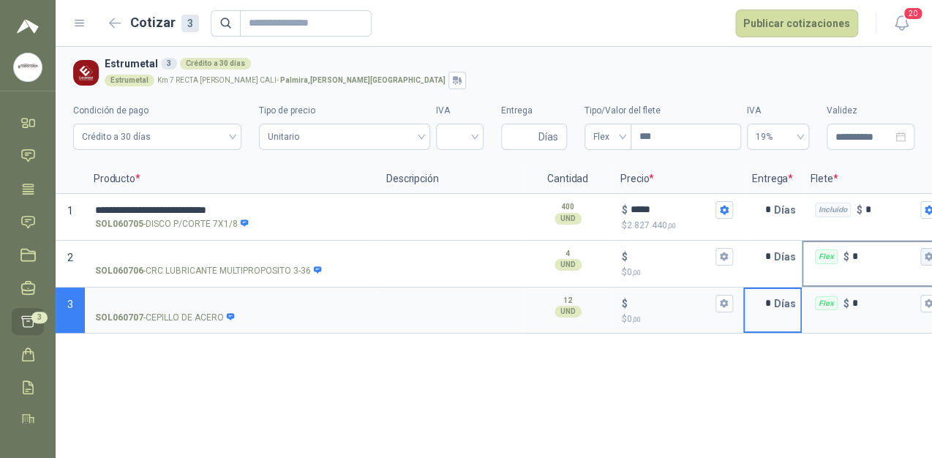
type input "*"
click at [931, 263] on html "**********" at bounding box center [466, 229] width 932 height 458
click at [928, 255] on icon "button" at bounding box center [929, 256] width 8 height 9
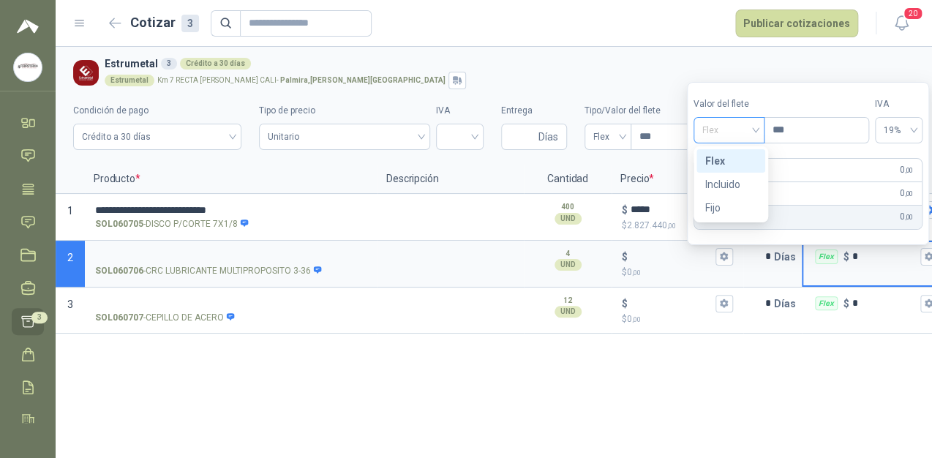
click at [743, 128] on span "Flex" at bounding box center [728, 130] width 53 height 22
click at [726, 179] on div "Incluido" at bounding box center [730, 184] width 50 height 16
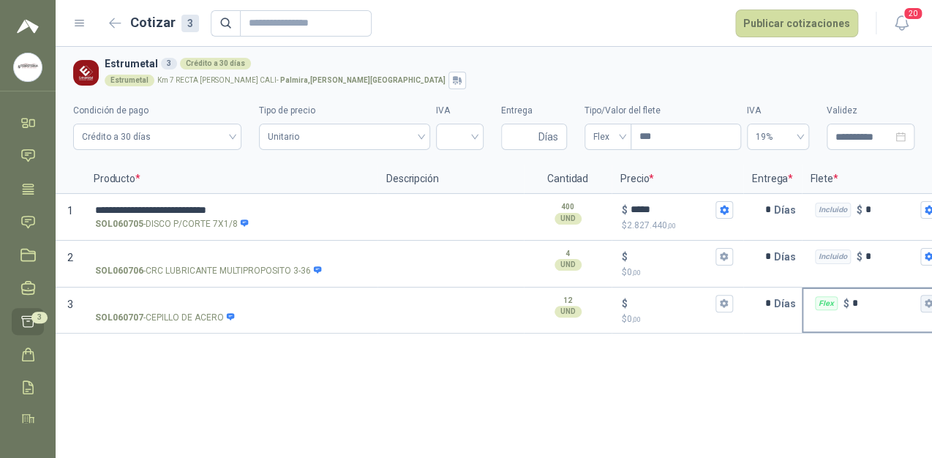
click at [931, 301] on icon "button" at bounding box center [929, 303] width 8 height 9
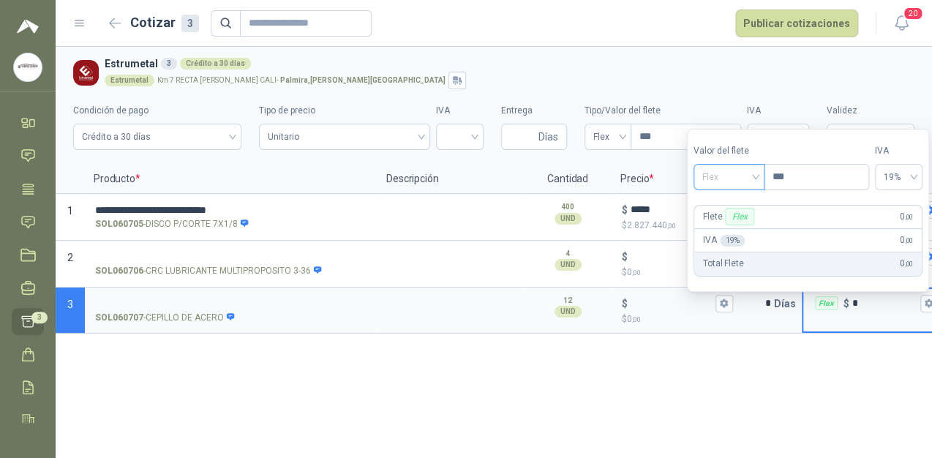
click at [727, 173] on span "Flex" at bounding box center [728, 177] width 53 height 22
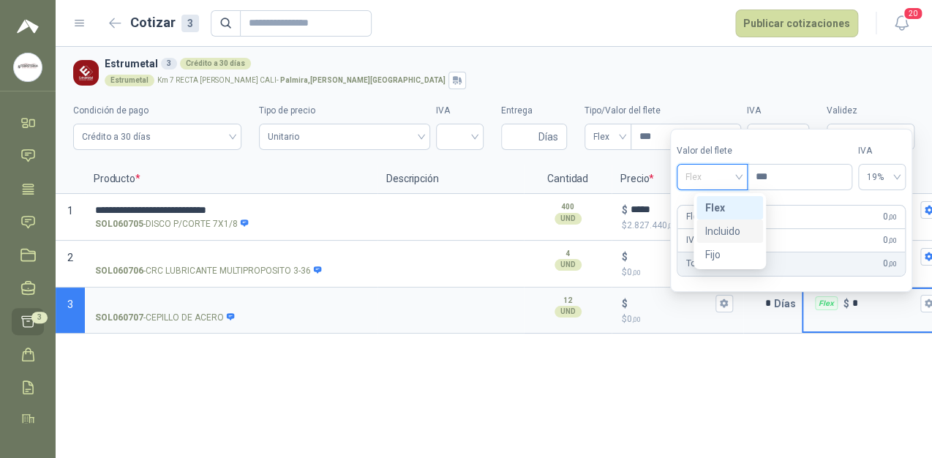
click at [718, 228] on div "Incluido" at bounding box center [730, 231] width 50 height 16
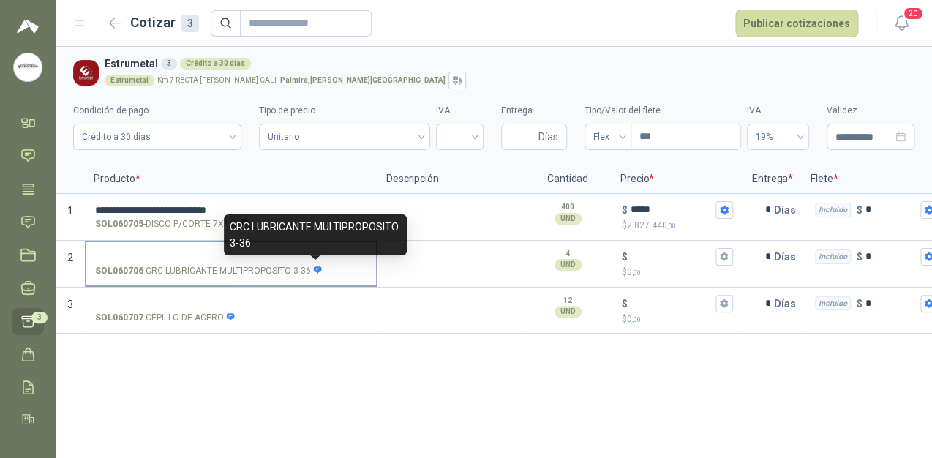
click at [318, 266] on icon at bounding box center [318, 271] width 10 height 10
click at [318, 263] on input "SOL060706 - CRC LUBRICANTE MULTIPROPOSITO 3-36" at bounding box center [231, 257] width 272 height 11
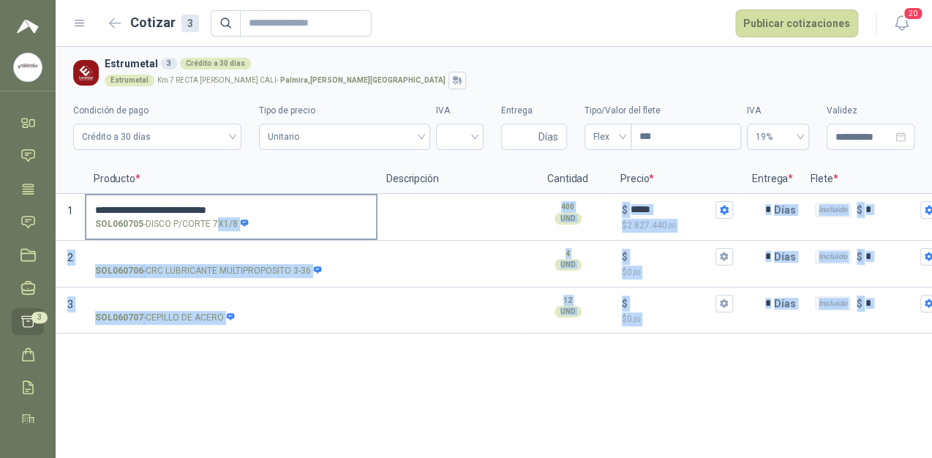
drag, startPoint x: 237, startPoint y: 241, endPoint x: 219, endPoint y: 227, distance: 22.4
click at [219, 227] on body "**********" at bounding box center [466, 229] width 932 height 458
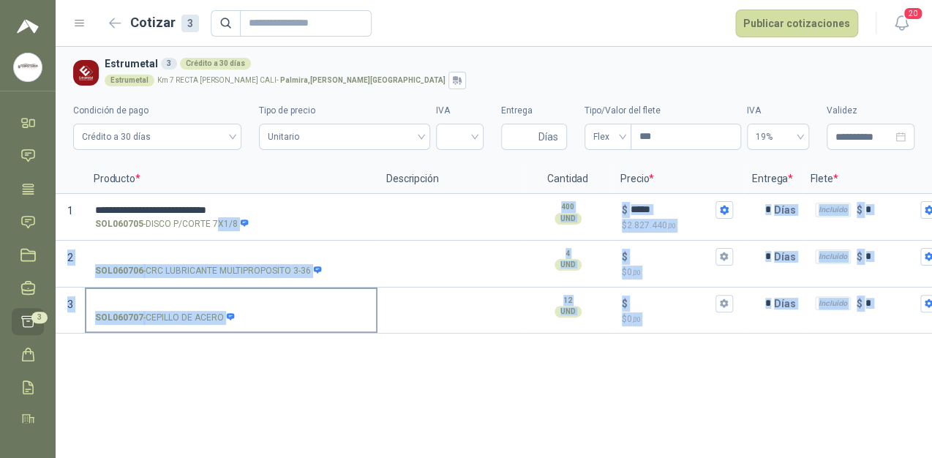
drag, startPoint x: 219, startPoint y: 227, endPoint x: 279, endPoint y: 299, distance: 93.5
click at [279, 299] on input "SOL060707 - CEPILLO [PERSON_NAME]" at bounding box center [231, 304] width 272 height 11
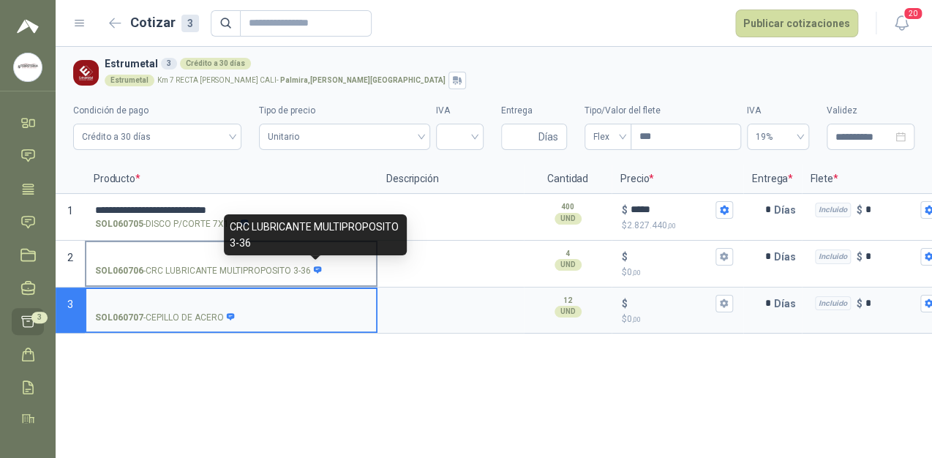
click at [313, 269] on icon at bounding box center [318, 271] width 10 height 10
click at [312, 263] on input "SOL060706 - CRC LUBRICANTE MULTIPROPOSITO 3-36" at bounding box center [231, 257] width 272 height 11
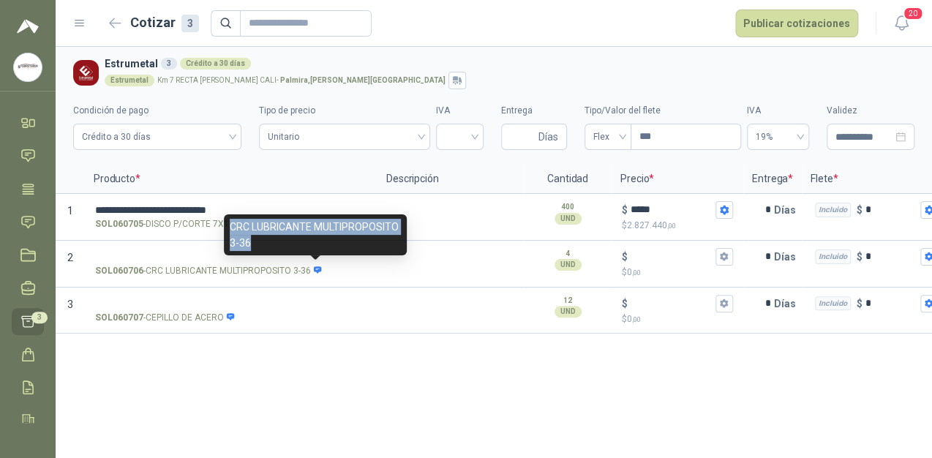
drag, startPoint x: 249, startPoint y: 240, endPoint x: 228, endPoint y: 228, distance: 23.6
click at [228, 228] on div "CRC LUBRICANTE MULTIPROPOSITO 3-36" at bounding box center [315, 234] width 183 height 41
copy div "CRC LUBRICANTE MULTIPROPOSITO 3-36"
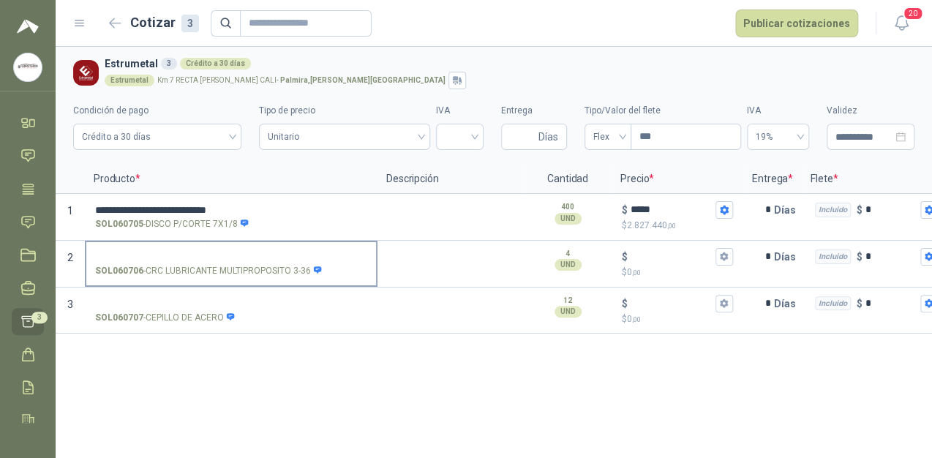
drag, startPoint x: 132, startPoint y: 245, endPoint x: 126, endPoint y: 253, distance: 10.4
click at [132, 246] on label "SOL060706 - CRC LUBRICANTE MULTIPROPOSITO 3-36" at bounding box center [231, 263] width 290 height 42
click at [132, 252] on input "SOL060706 - CRC LUBRICANTE MULTIPROPOSITO 3-36" at bounding box center [231, 257] width 272 height 11
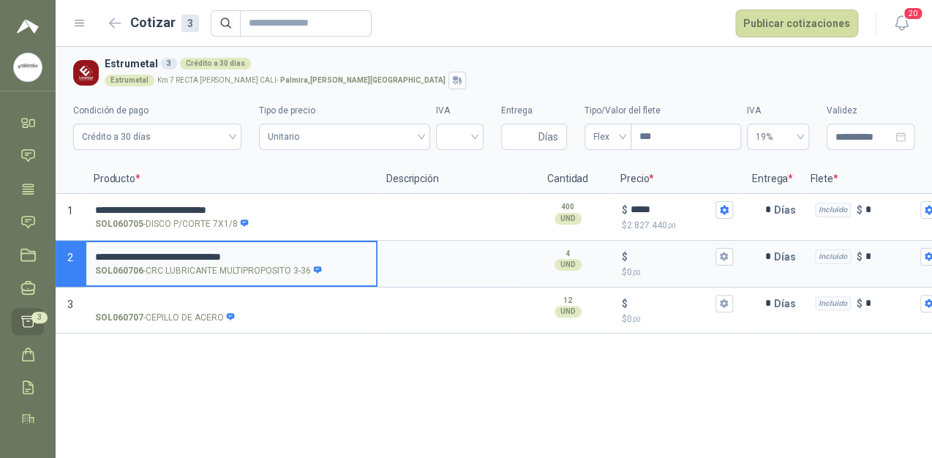
click at [323, 255] on input "**********" at bounding box center [231, 257] width 272 height 11
type input "*"
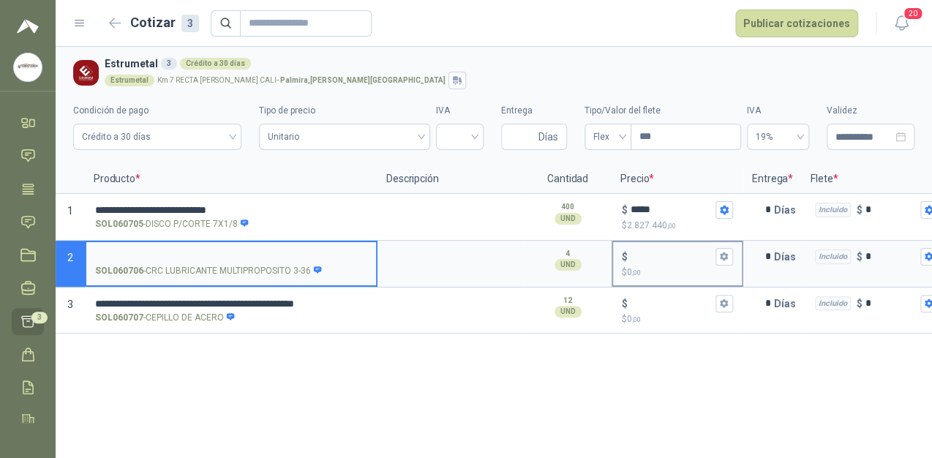
click at [644, 258] on input "$ $ 0 ,00" at bounding box center [672, 256] width 82 height 11
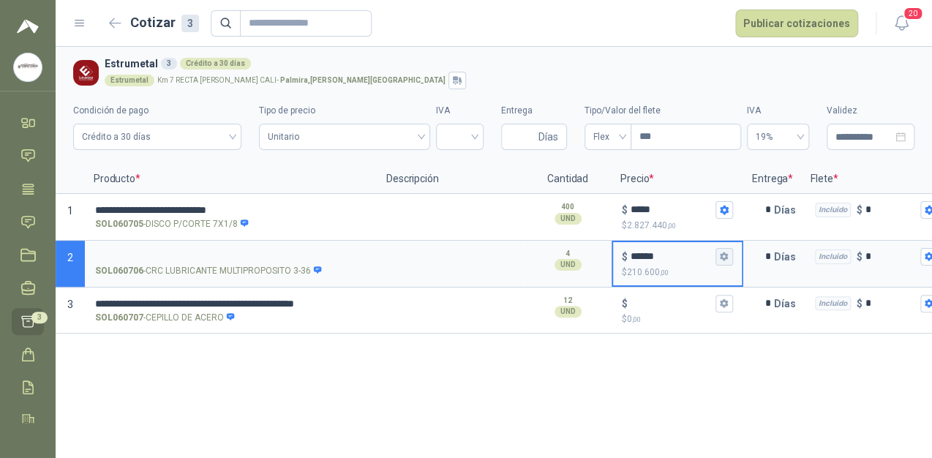
type input "******"
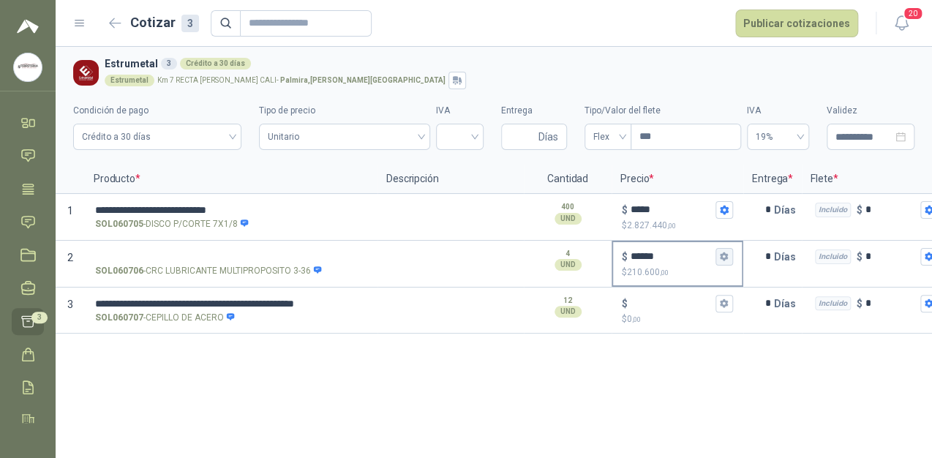
click at [730, 263] on button "$ ****** $ 210.600 ,00" at bounding box center [725, 257] width 18 height 18
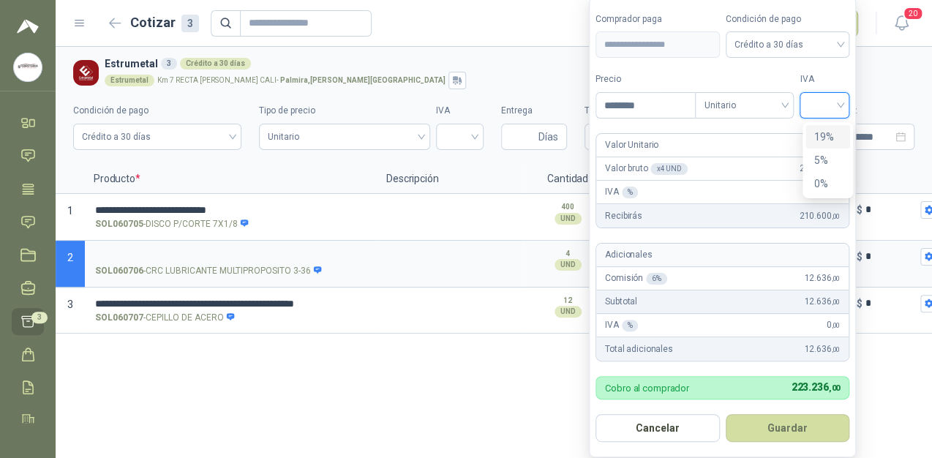
click at [840, 105] on input "search" at bounding box center [824, 104] width 32 height 22
click at [825, 129] on div "19%" at bounding box center [827, 137] width 27 height 16
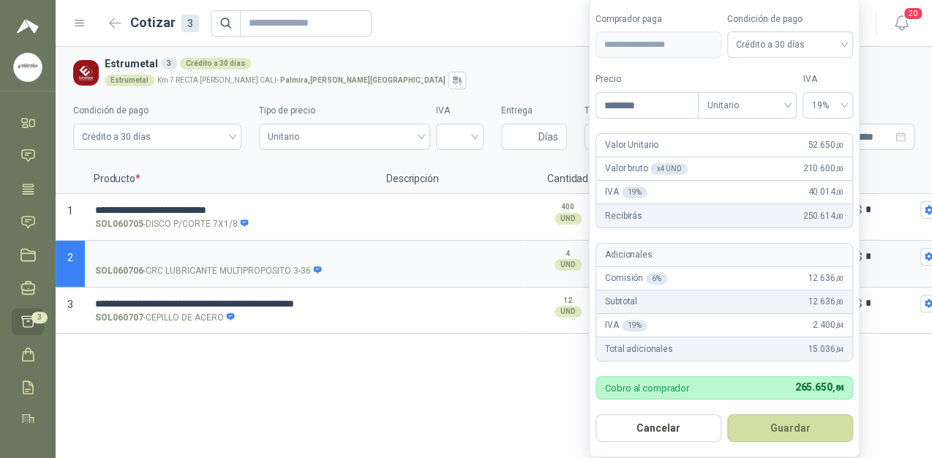
drag, startPoint x: 795, startPoint y: 425, endPoint x: 787, endPoint y: 415, distance: 13.0
click at [794, 425] on button "Guardar" at bounding box center [790, 428] width 126 height 28
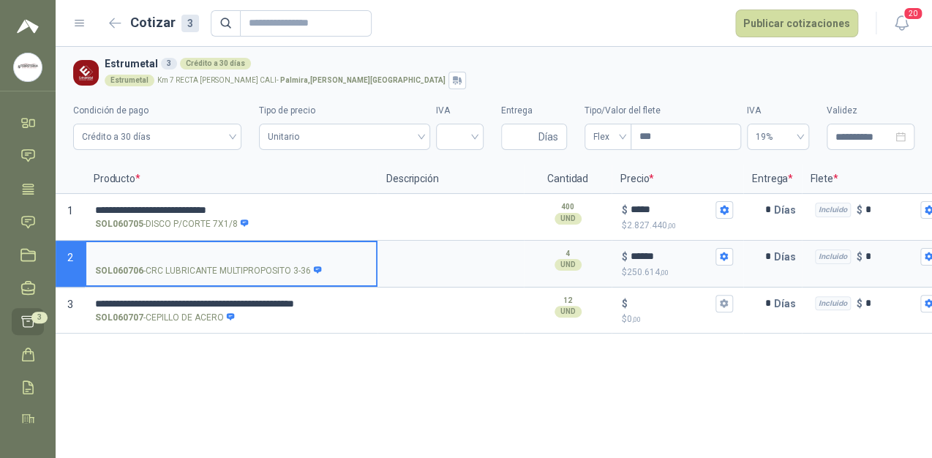
click at [258, 252] on input "SOL060706 - CRC LUBRICANTE MULTIPROPOSITO 3-36" at bounding box center [231, 257] width 272 height 11
drag, startPoint x: 94, startPoint y: 299, endPoint x: 263, endPoint y: 303, distance: 169.8
click at [241, 304] on label "**********" at bounding box center [231, 310] width 290 height 42
click at [241, 304] on input "**********" at bounding box center [231, 304] width 272 height 11
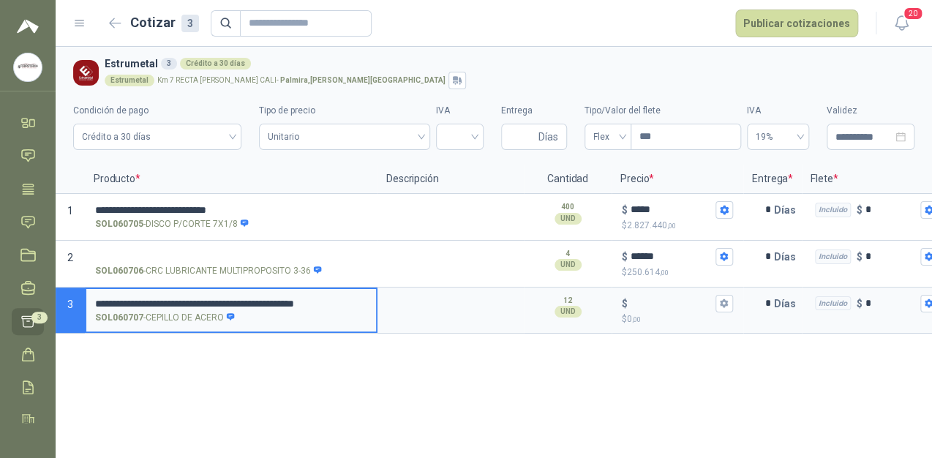
drag, startPoint x: 346, startPoint y: 302, endPoint x: 121, endPoint y: 305, distance: 225.4
click at [101, 299] on input "**********" at bounding box center [231, 304] width 272 height 11
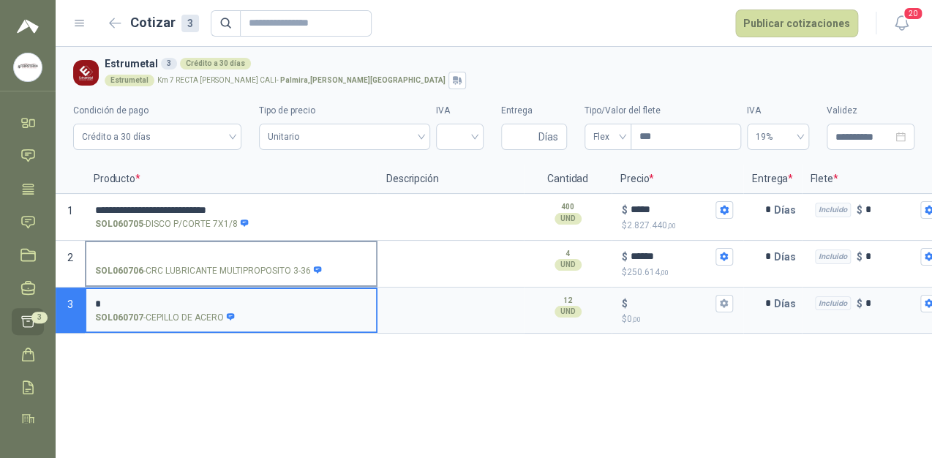
type input "*"
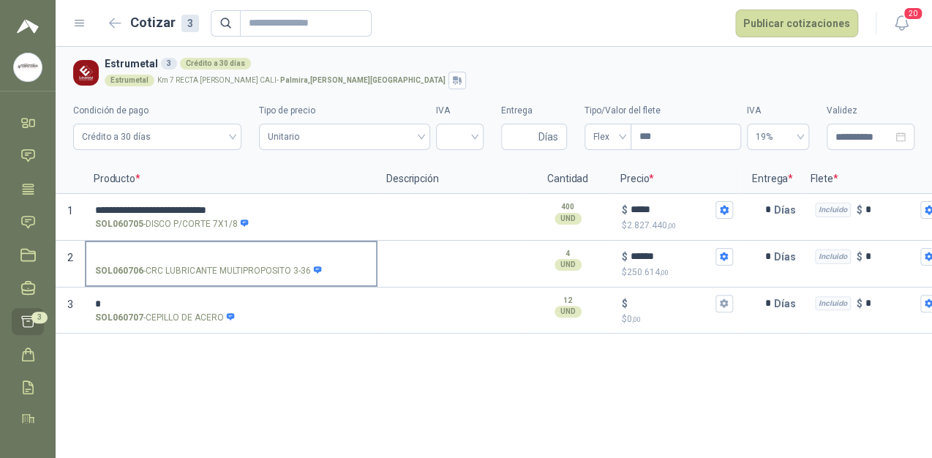
click at [151, 244] on label "SOL060706 - CRC LUBRICANTE MULTIPROPOSITO 3-36" at bounding box center [231, 263] width 290 height 42
click at [151, 252] on input "SOL060706 - CRC LUBRICANTE MULTIPROPOSITO 3-36" at bounding box center [231, 257] width 272 height 11
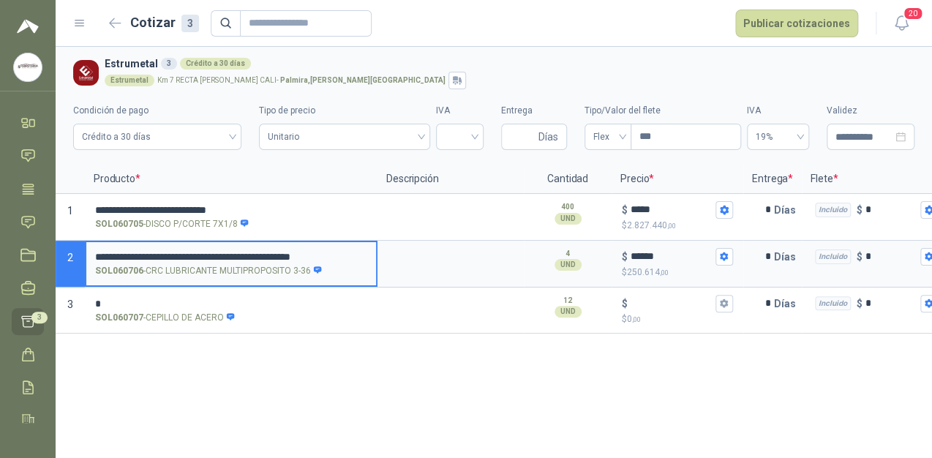
click at [97, 256] on input "**********" at bounding box center [231, 257] width 272 height 11
type input "**********"
click at [128, 307] on input "*" at bounding box center [231, 304] width 272 height 11
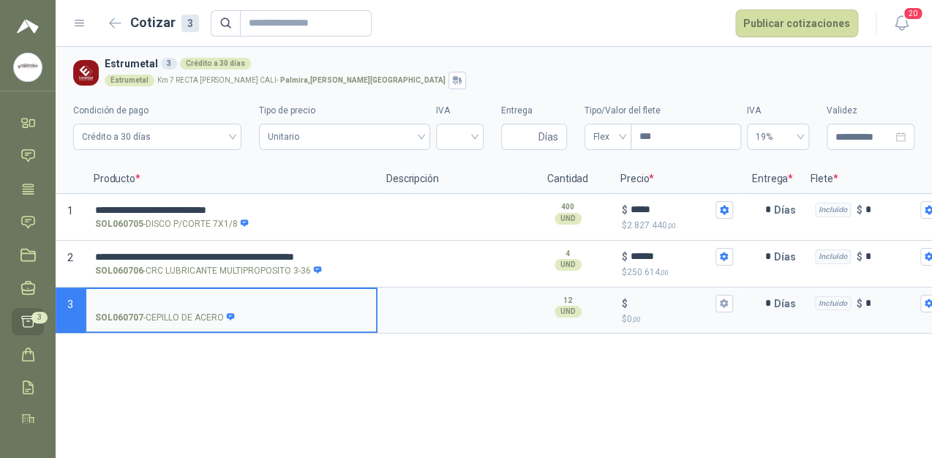
click at [217, 309] on label "SOL060707 - CEPILLO [PERSON_NAME]" at bounding box center [231, 310] width 290 height 42
click at [217, 309] on input "SOL060707 - CEPILLO [PERSON_NAME]" at bounding box center [231, 304] width 272 height 11
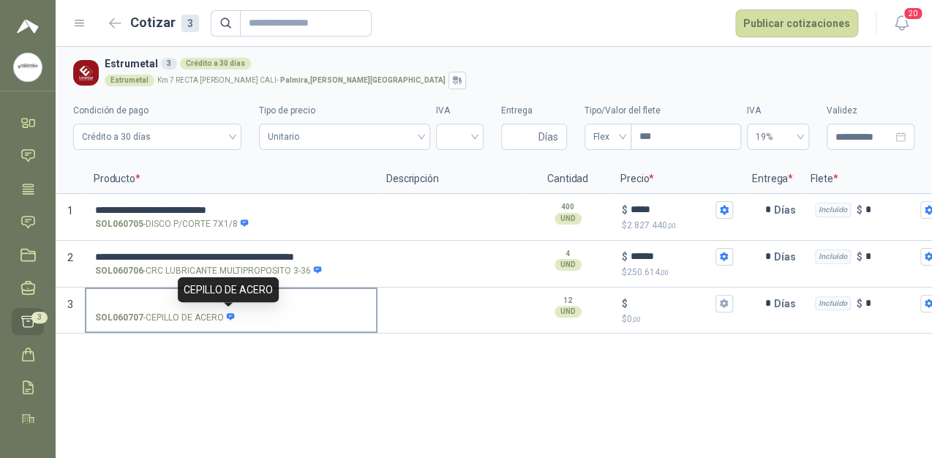
click at [228, 318] on icon at bounding box center [231, 316] width 8 height 7
click at [228, 309] on input "SOL060707 - CEPILLO [PERSON_NAME]" at bounding box center [231, 304] width 272 height 11
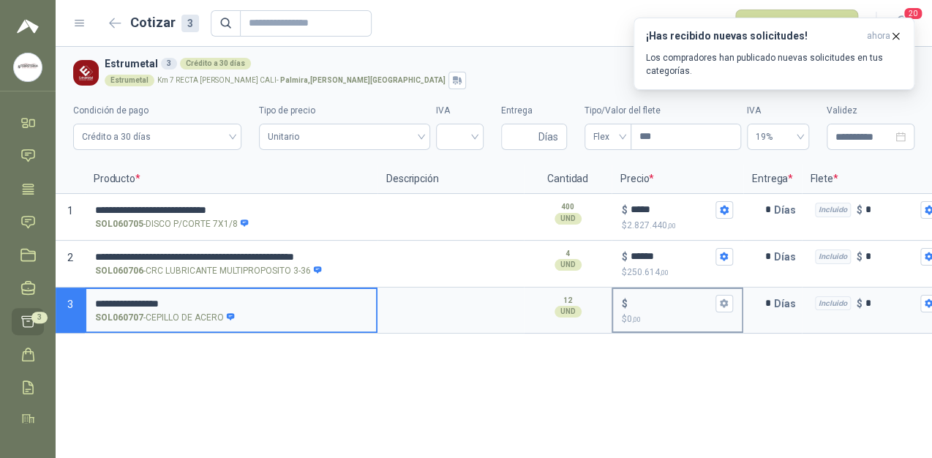
click at [639, 304] on input "$ $ 0 ,00" at bounding box center [672, 303] width 82 height 11
click at [171, 300] on input "**********" at bounding box center [231, 304] width 272 height 11
type input "*"
click at [193, 301] on input "**********" at bounding box center [231, 304] width 272 height 11
type input "**********"
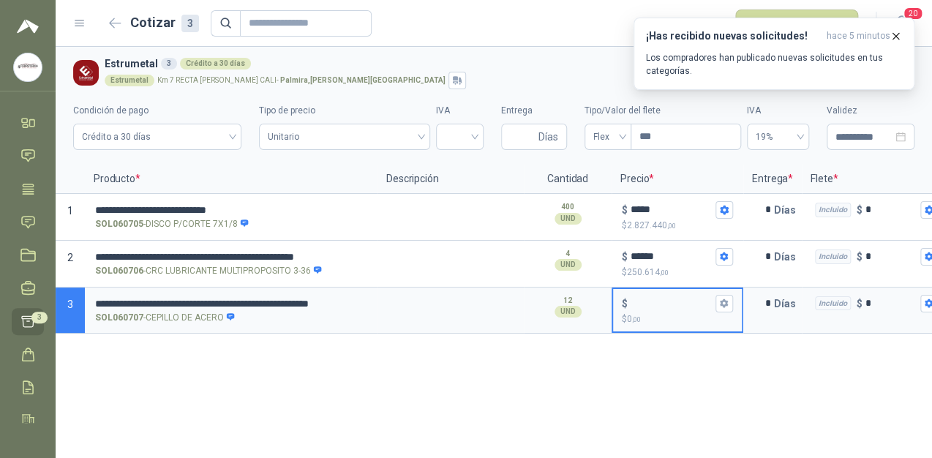
click at [639, 300] on input "$ $ 0 ,00" at bounding box center [672, 303] width 82 height 11
type input "*****"
click at [727, 307] on icon "button" at bounding box center [724, 304] width 10 height 10
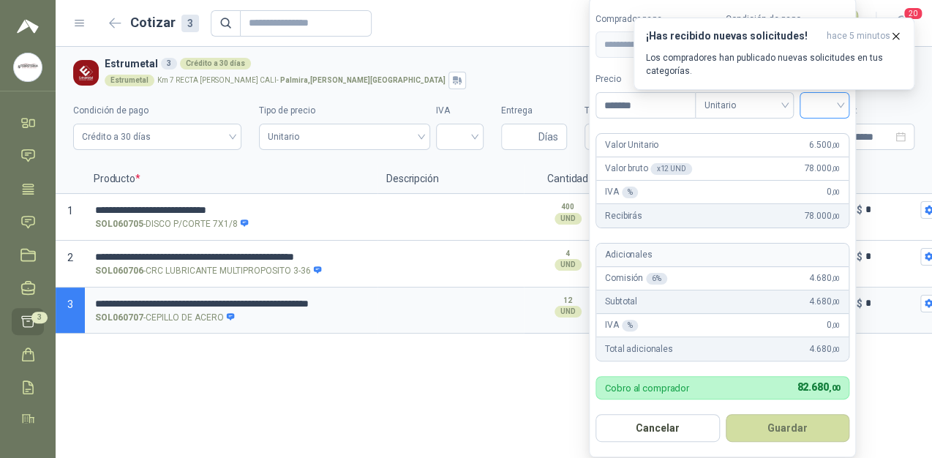
click at [841, 104] on input "search" at bounding box center [824, 104] width 32 height 22
click at [827, 138] on div "19%" at bounding box center [827, 137] width 27 height 16
click at [796, 442] on form "**********" at bounding box center [724, 227] width 271 height 461
click at [792, 433] on button "Guardar" at bounding box center [790, 428] width 126 height 28
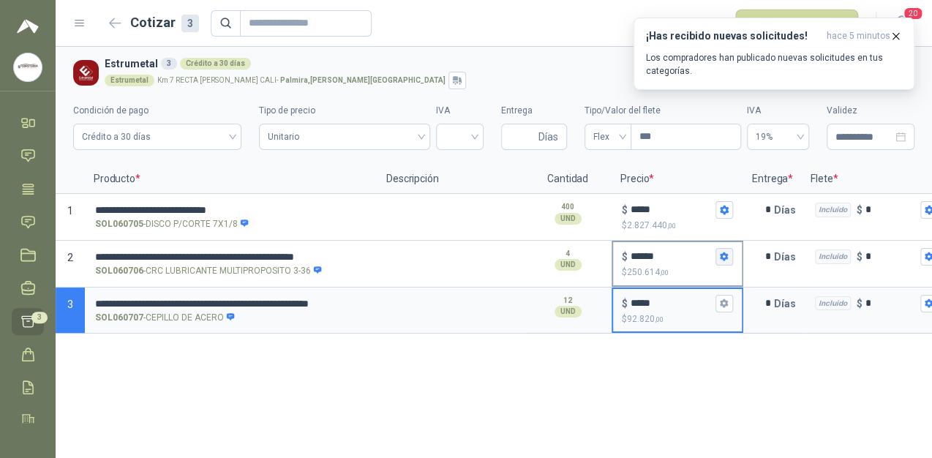
click at [726, 255] on icon "button" at bounding box center [724, 256] width 8 height 9
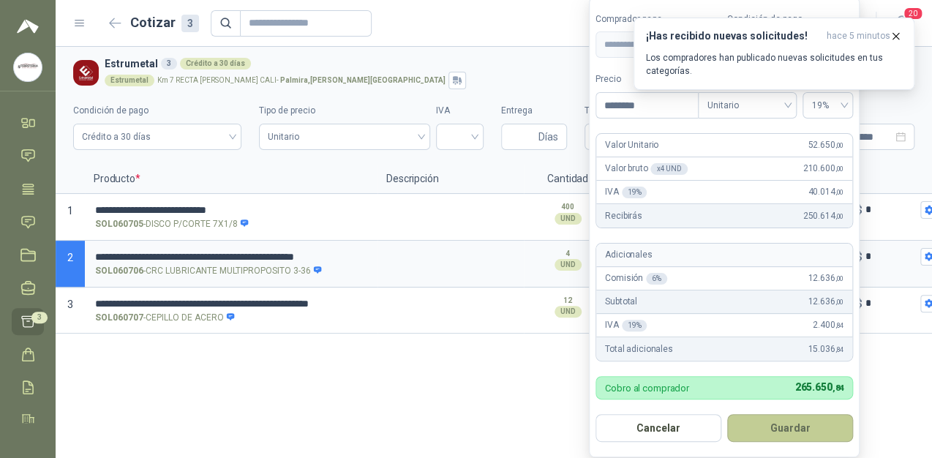
click at [770, 440] on button "Guardar" at bounding box center [790, 428] width 126 height 28
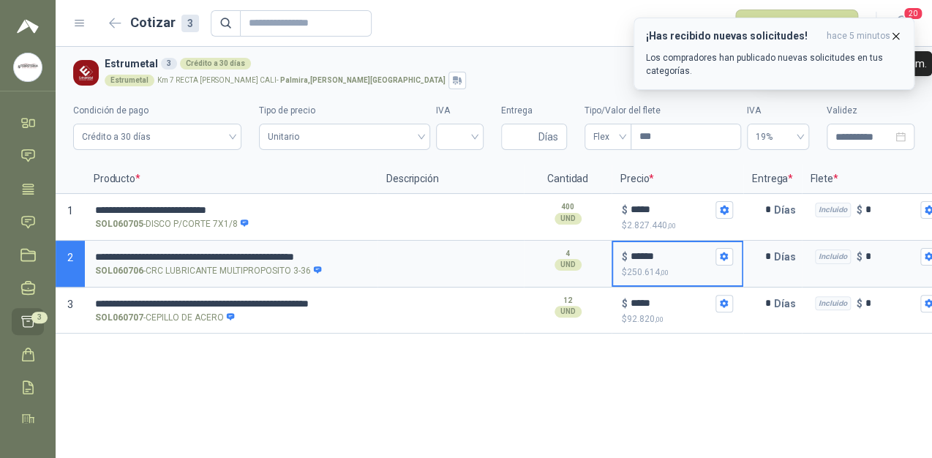
click at [898, 32] on icon "button" at bounding box center [896, 36] width 12 height 12
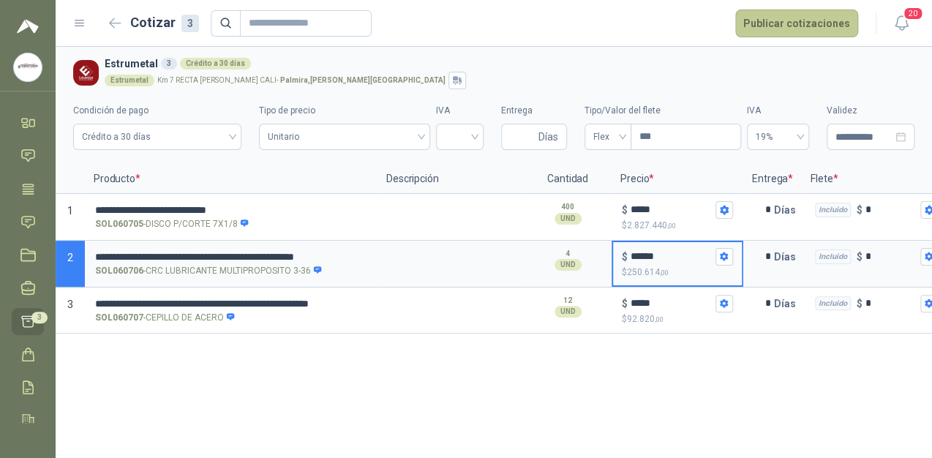
click at [817, 32] on button "Publicar cotizaciones" at bounding box center [796, 24] width 123 height 28
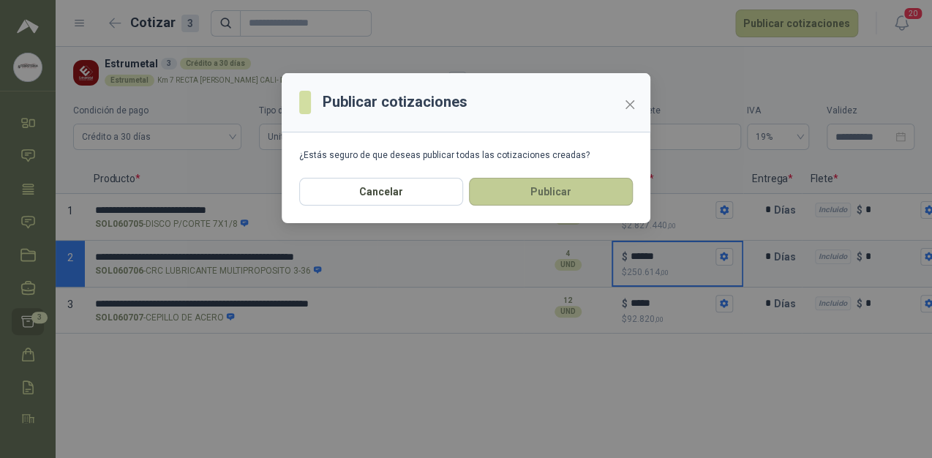
click at [545, 187] on button "Publicar" at bounding box center [551, 192] width 164 height 28
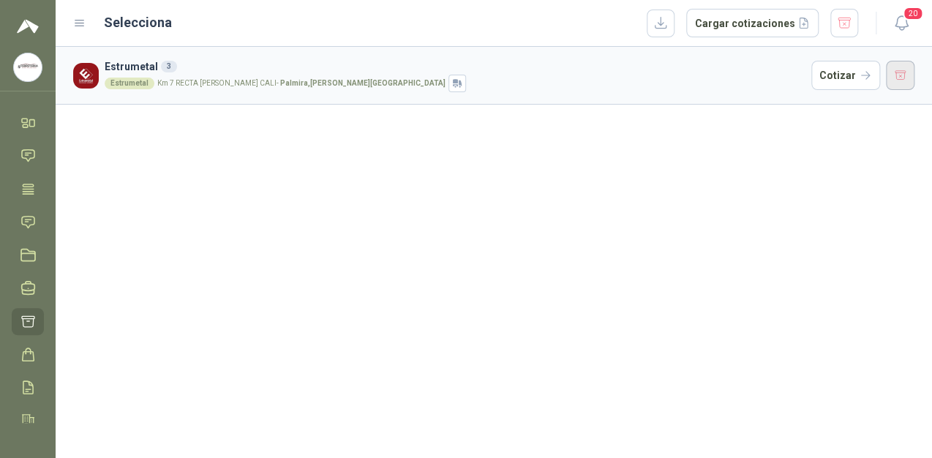
click at [903, 67] on button "button" at bounding box center [900, 75] width 29 height 29
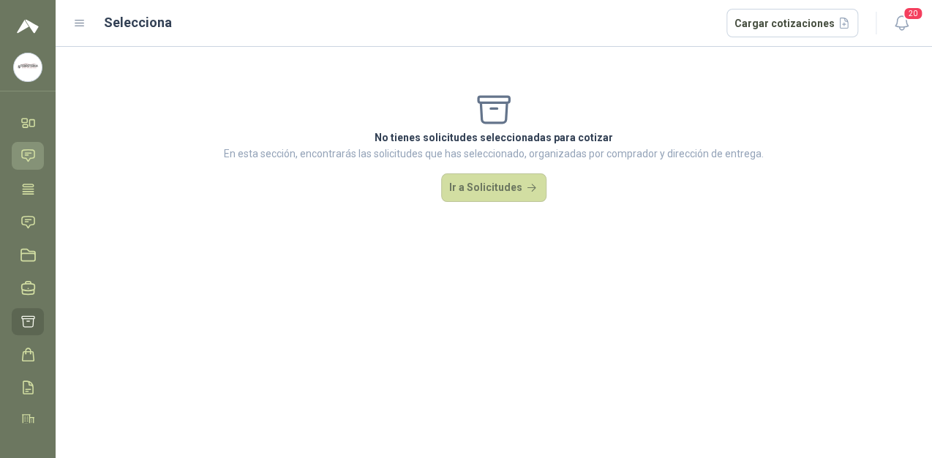
click at [26, 162] on icon at bounding box center [27, 155] width 15 height 15
